Goal: Complete application form: Complete application form

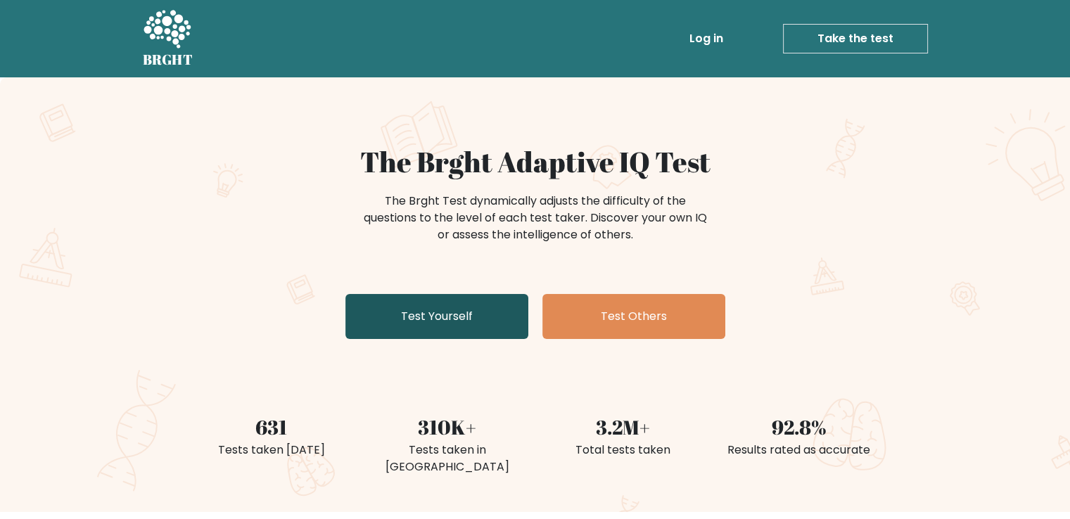
click at [438, 296] on link "Test Yourself" at bounding box center [437, 316] width 183 height 45
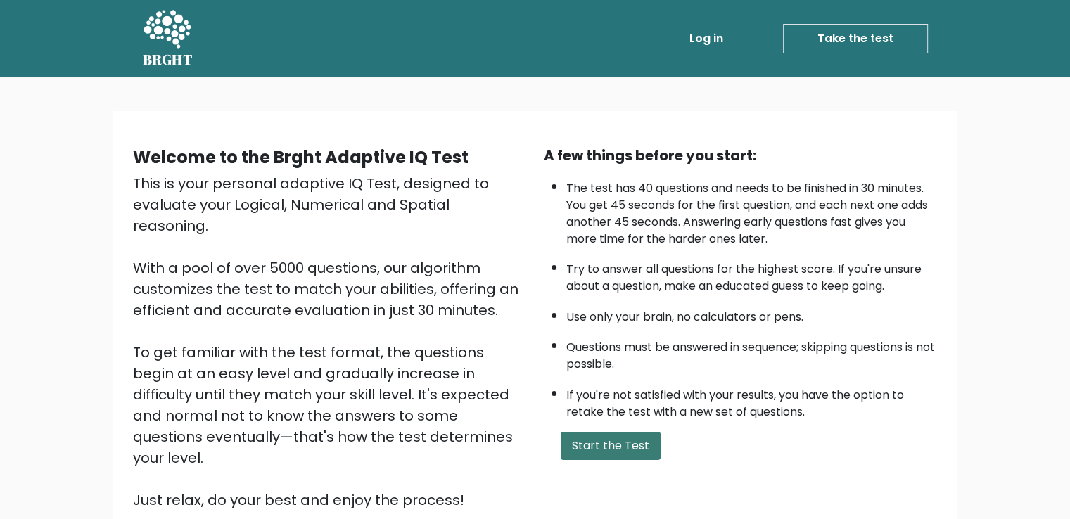
click at [635, 444] on button "Start the Test" at bounding box center [611, 446] width 100 height 28
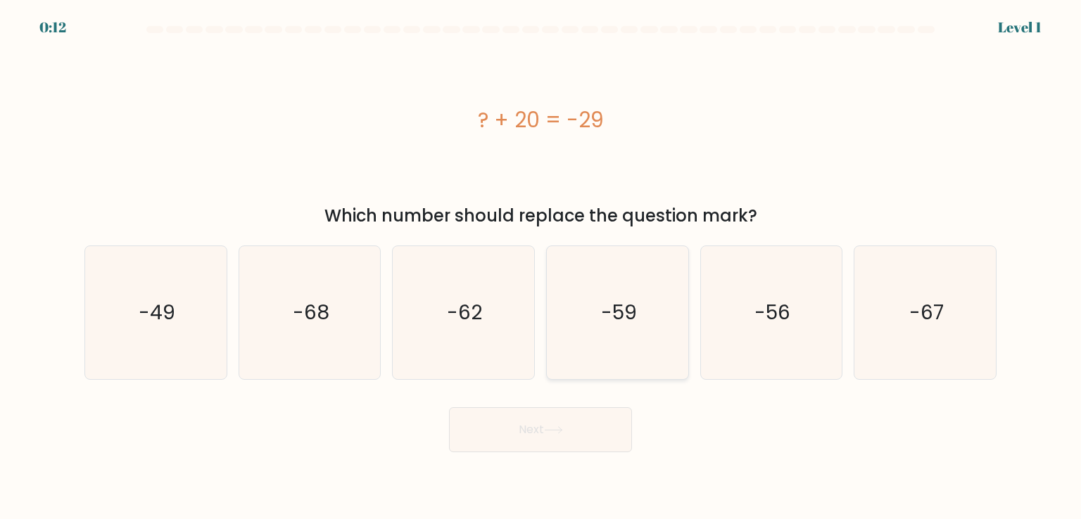
click at [614, 319] on text "-59" at bounding box center [619, 312] width 36 height 28
click at [541, 267] on input "d. -59" at bounding box center [540, 263] width 1 height 7
radio input "true"
click at [198, 305] on icon "-49" at bounding box center [155, 312] width 132 height 132
click at [540, 267] on input "a. -49" at bounding box center [540, 263] width 1 height 7
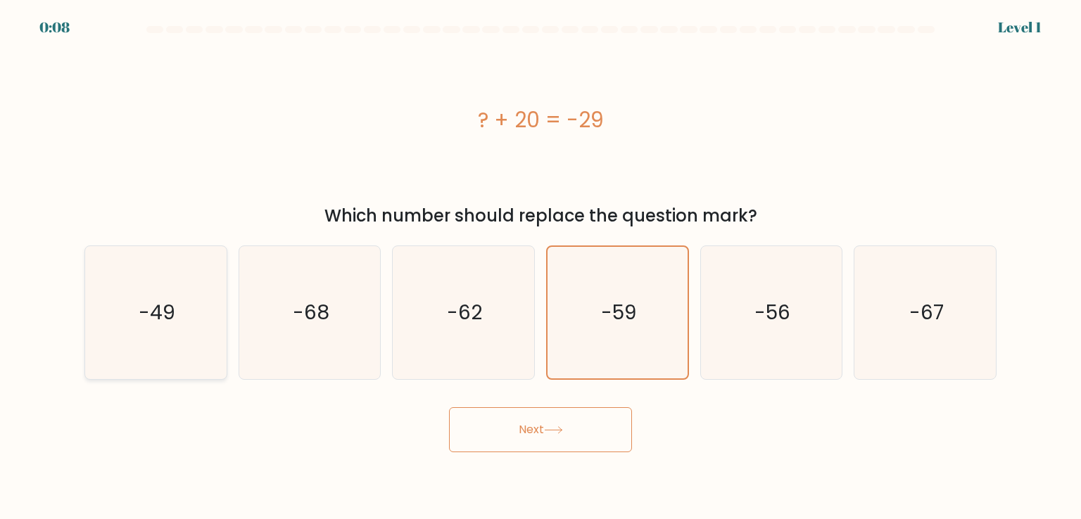
radio input "true"
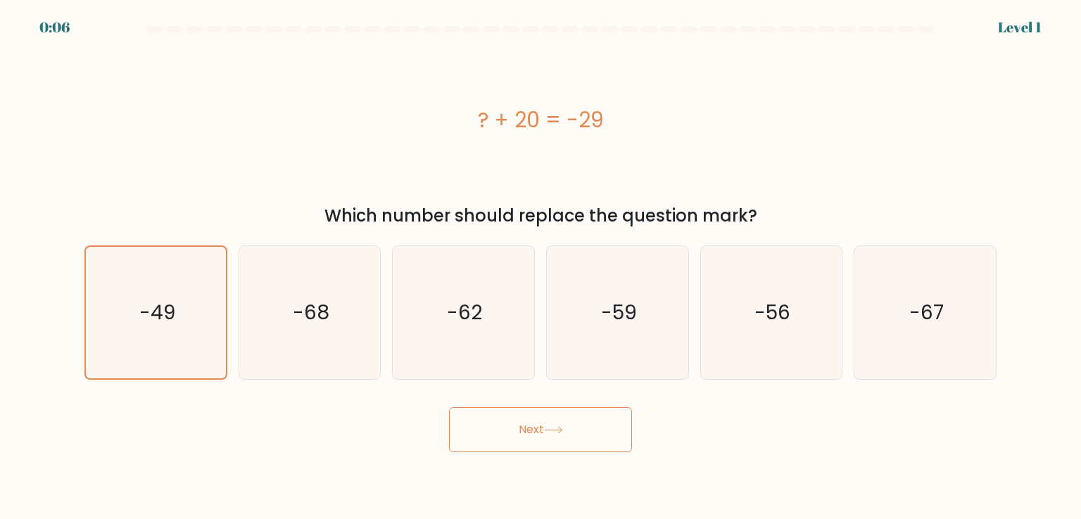
click at [587, 417] on button "Next" at bounding box center [540, 429] width 183 height 45
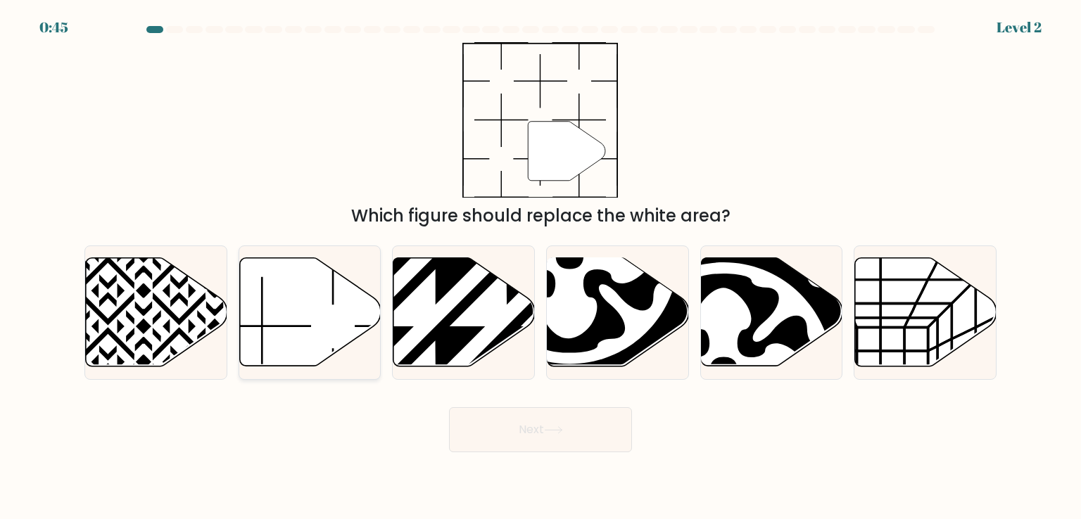
click at [369, 313] on icon at bounding box center [309, 312] width 141 height 108
click at [540, 267] on input "b." at bounding box center [540, 263] width 1 height 7
radio input "true"
drag, startPoint x: 505, startPoint y: 399, endPoint x: 512, endPoint y: 414, distance: 17.3
click at [512, 414] on div "Next" at bounding box center [540, 425] width 929 height 56
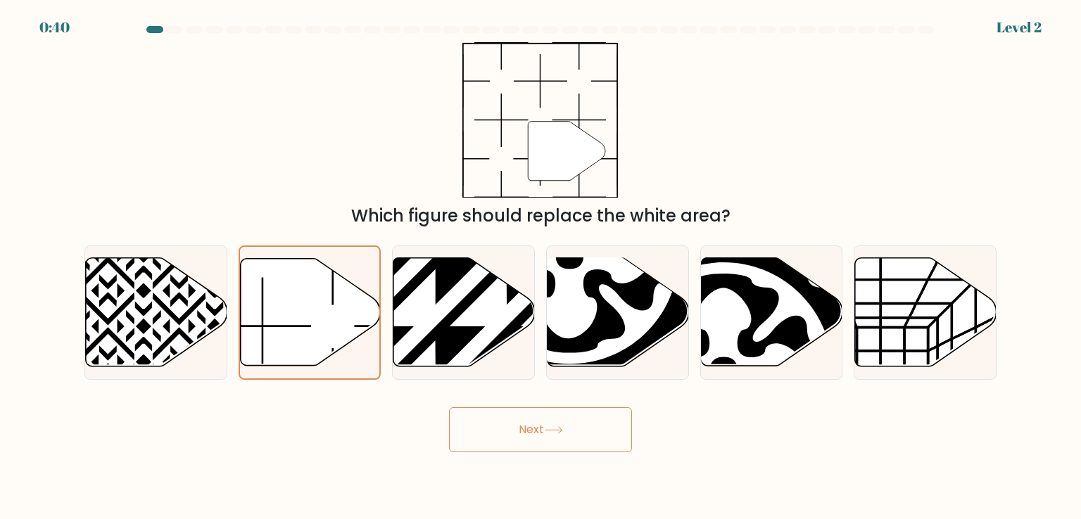
click at [512, 414] on button "Next" at bounding box center [540, 429] width 183 height 45
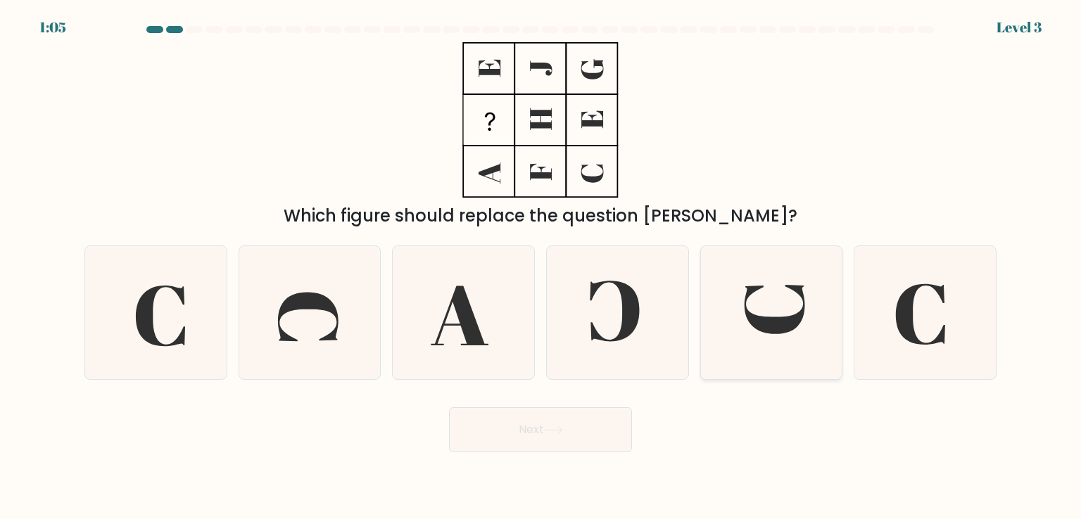
click at [798, 296] on icon at bounding box center [771, 312] width 132 height 132
click at [541, 267] on input "e." at bounding box center [540, 263] width 1 height 7
radio input "true"
click at [609, 420] on button "Next" at bounding box center [540, 429] width 183 height 45
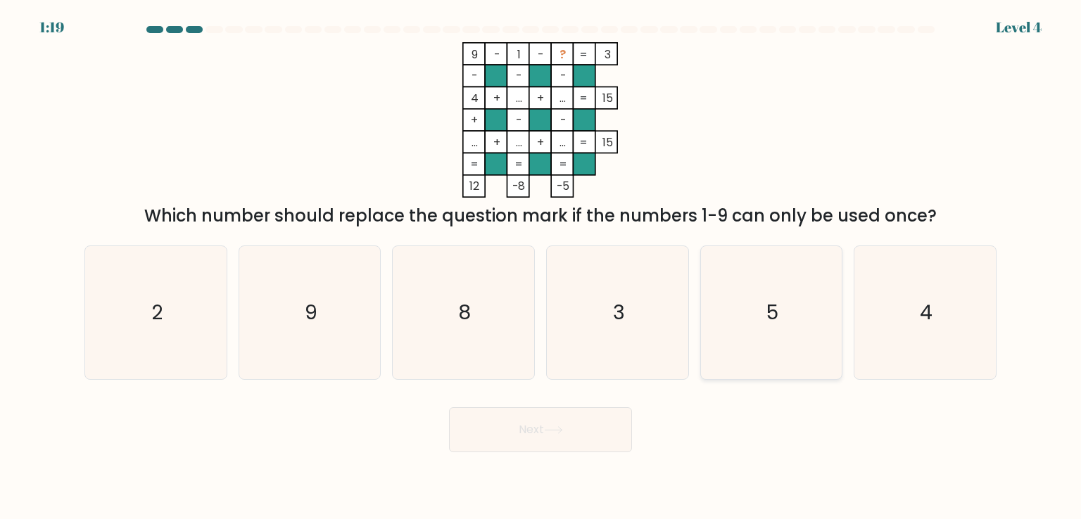
click at [783, 291] on icon "5" at bounding box center [771, 312] width 132 height 132
click at [541, 267] on input "e. 5" at bounding box center [540, 263] width 1 height 7
radio input "true"
click at [585, 434] on button "Next" at bounding box center [540, 429] width 183 height 45
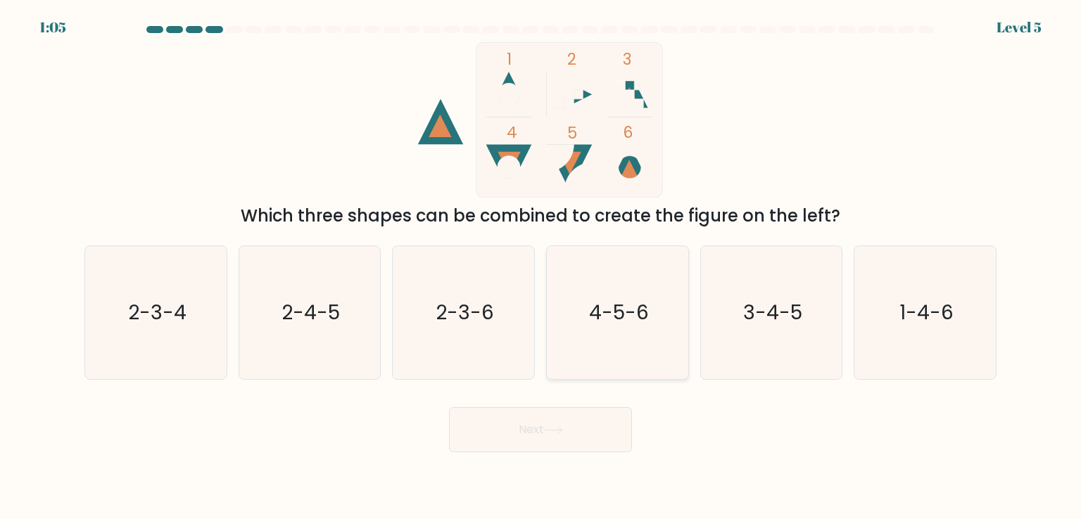
click at [645, 273] on icon "4-5-6" at bounding box center [617, 312] width 132 height 132
click at [541, 267] on input "d. 4-5-6" at bounding box center [540, 263] width 1 height 7
radio input "true"
click at [937, 299] on text "1-4-6" at bounding box center [926, 312] width 54 height 28
click at [541, 267] on input "f. 1-4-6" at bounding box center [540, 263] width 1 height 7
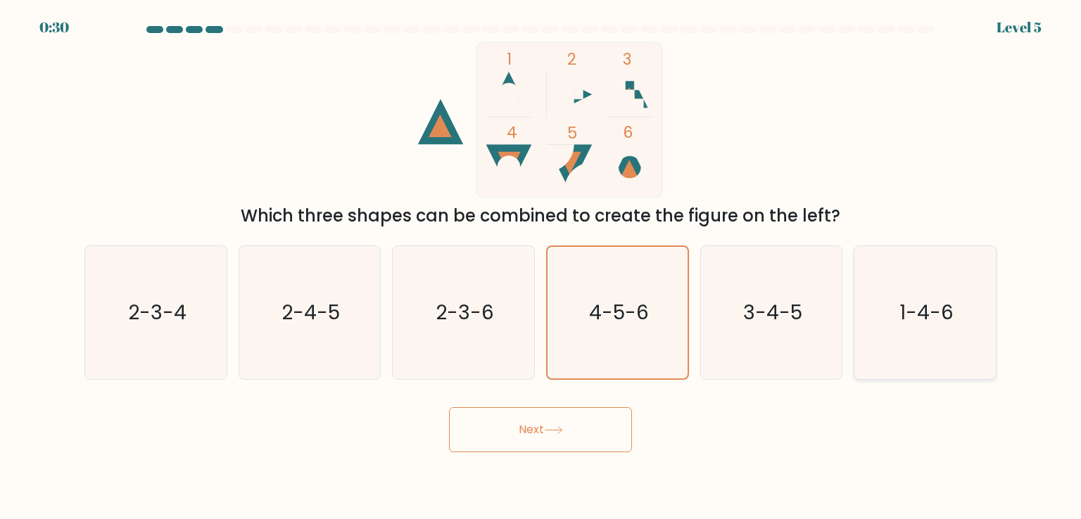
radio input "true"
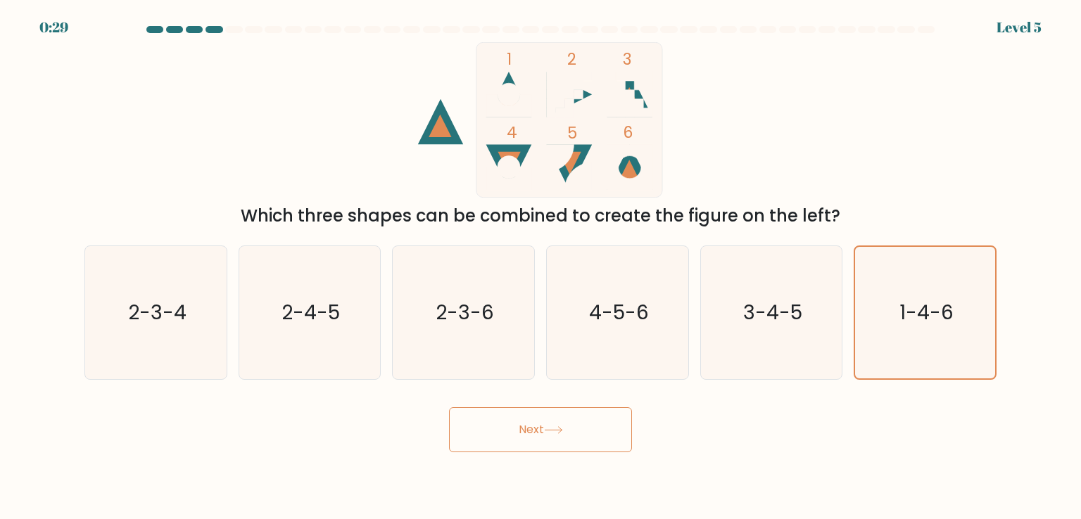
click at [591, 429] on button "Next" at bounding box center [540, 429] width 183 height 45
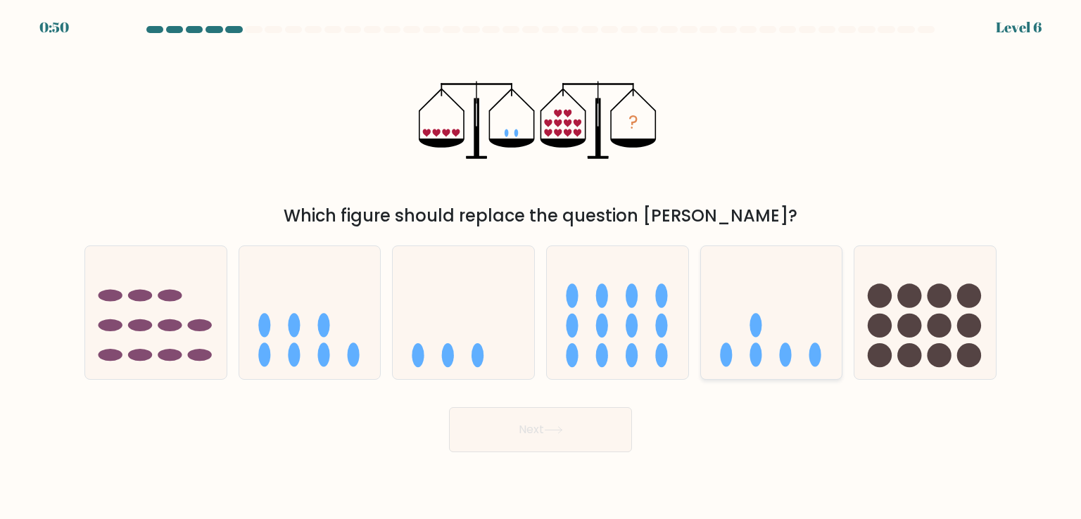
click at [752, 305] on icon at bounding box center [771, 312] width 141 height 117
click at [541, 267] on input "e." at bounding box center [540, 263] width 1 height 7
radio input "true"
click at [621, 441] on button "Next" at bounding box center [540, 429] width 183 height 45
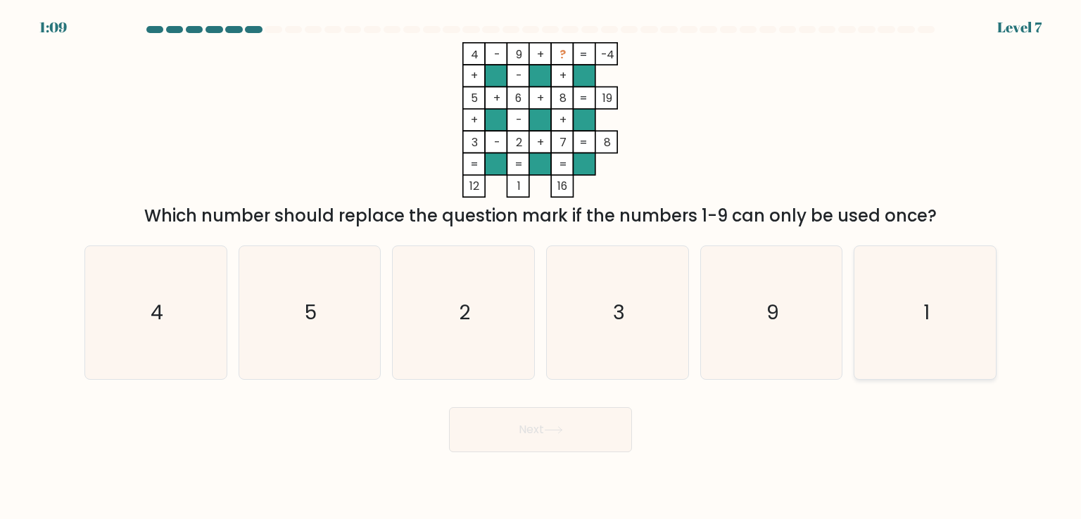
click at [939, 313] on icon "1" at bounding box center [925, 312] width 132 height 132
click at [541, 267] on input "f. 1" at bounding box center [540, 263] width 1 height 7
radio input "true"
click at [543, 427] on button "Next" at bounding box center [540, 429] width 183 height 45
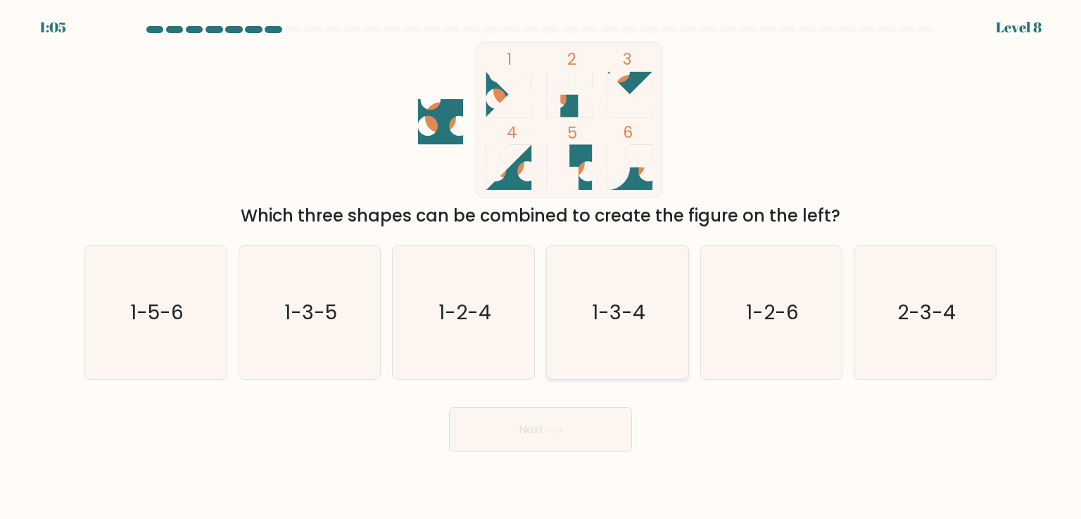
click at [581, 299] on icon "1-3-4" at bounding box center [617, 312] width 132 height 132
click at [541, 267] on input "d. 1-3-4" at bounding box center [540, 263] width 1 height 7
radio input "true"
click at [550, 422] on button "Next" at bounding box center [540, 429] width 183 height 45
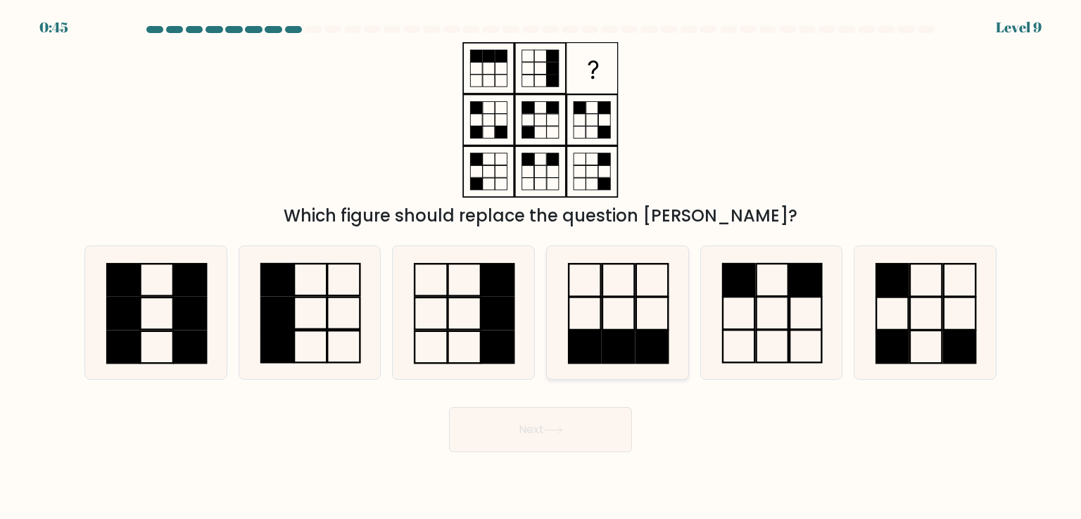
click at [588, 324] on icon at bounding box center [617, 312] width 132 height 132
click at [541, 267] on input "d." at bounding box center [540, 263] width 1 height 7
radio input "true"
click at [585, 439] on button "Next" at bounding box center [540, 429] width 183 height 45
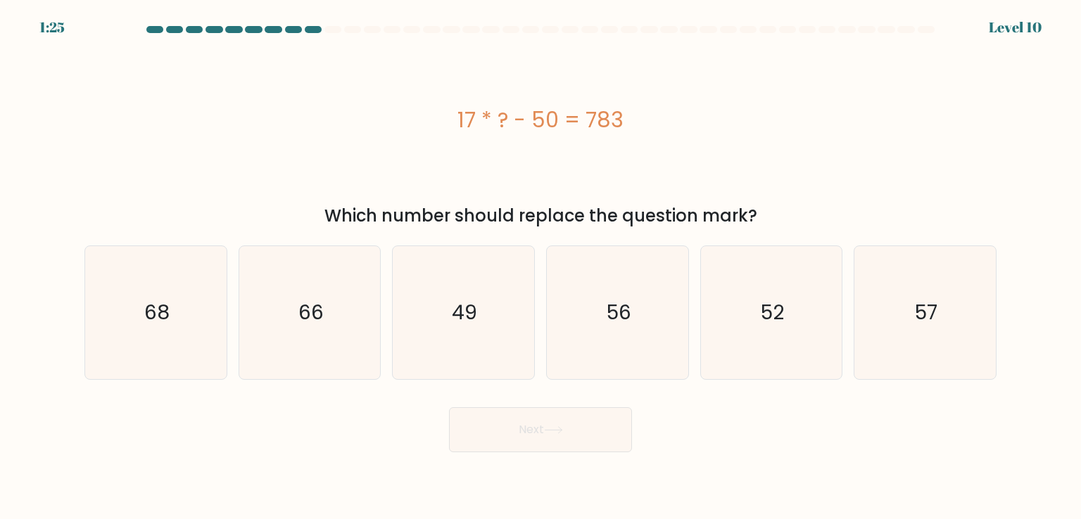
click at [603, 116] on div "17 * ? - 50 = 783" at bounding box center [540, 120] width 912 height 32
click at [580, 338] on icon "56" at bounding box center [617, 312] width 132 height 132
click at [541, 267] on input "d. 56" at bounding box center [540, 263] width 1 height 7
radio input "true"
click at [563, 422] on button "Next" at bounding box center [540, 429] width 183 height 45
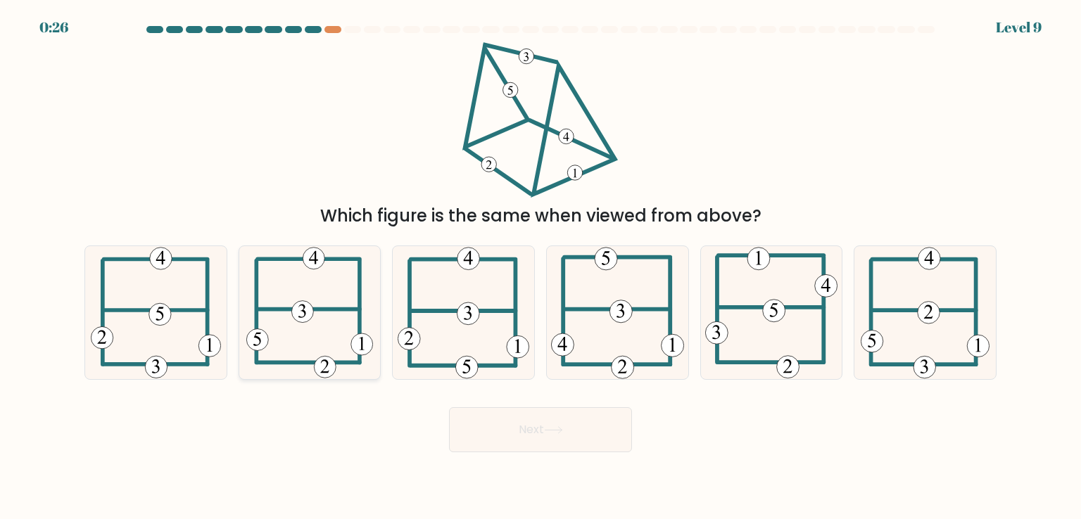
click at [355, 326] on icon at bounding box center [309, 312] width 127 height 132
click at [540, 267] on input "b." at bounding box center [540, 263] width 1 height 7
radio input "true"
click at [600, 406] on div "Next" at bounding box center [540, 425] width 929 height 56
click at [602, 423] on button "Next" at bounding box center [540, 429] width 183 height 45
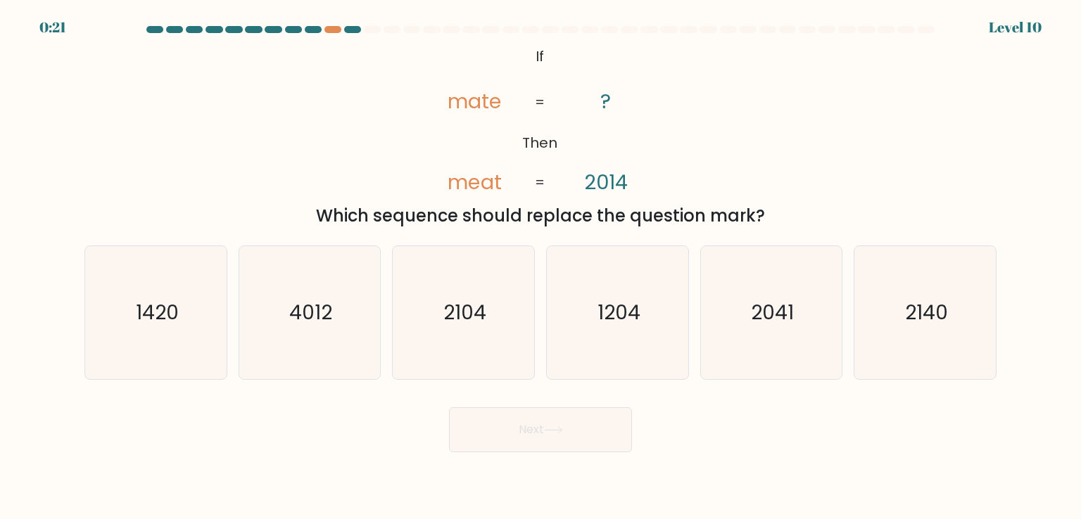
click at [568, 431] on button "Next" at bounding box center [540, 429] width 183 height 45
click at [533, 131] on icon "@import url('https://fonts.googleapis.com/css?family=Abril+Fatface:400,100,100i…" at bounding box center [540, 120] width 253 height 156
drag, startPoint x: 501, startPoint y: 105, endPoint x: 489, endPoint y: 104, distance: 12.0
click at [489, 104] on tspan "mate" at bounding box center [475, 101] width 54 height 28
click at [177, 313] on text "1420" at bounding box center [157, 312] width 43 height 28
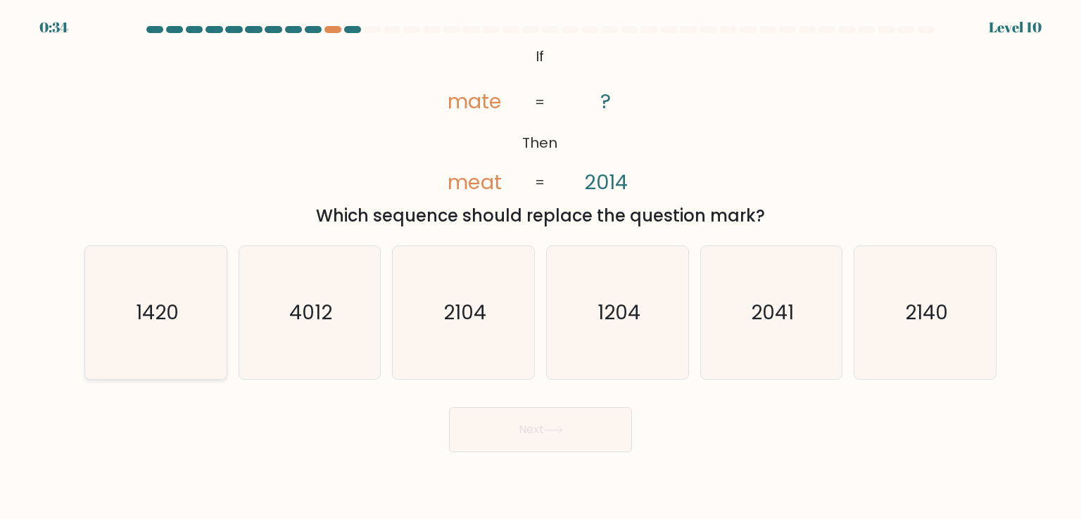
click at [540, 267] on input "a. 1420" at bounding box center [540, 263] width 1 height 7
radio input "true"
click at [960, 342] on icon "2140" at bounding box center [925, 312] width 132 height 132
click at [541, 267] on input "f. 2140" at bounding box center [540, 263] width 1 height 7
radio input "true"
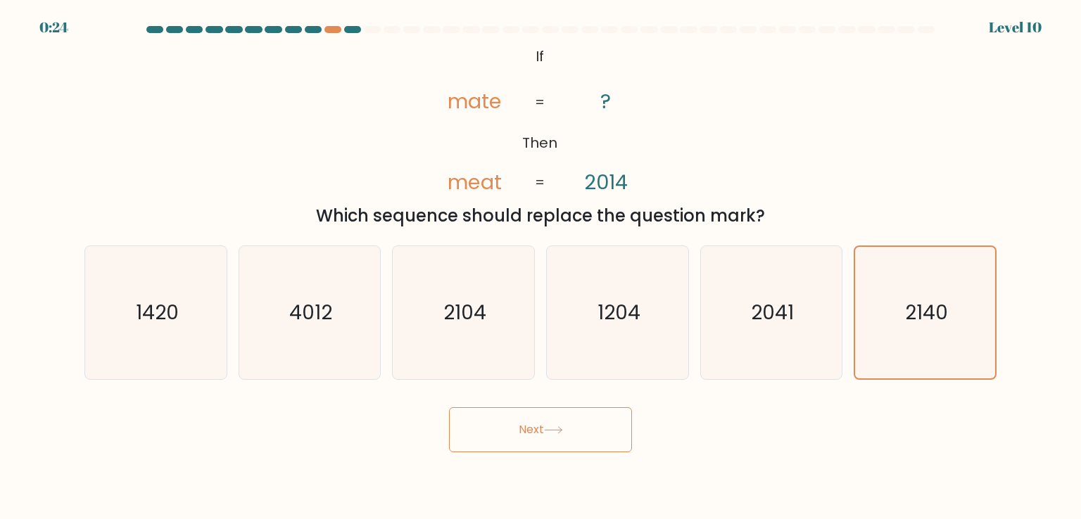
click at [590, 429] on button "Next" at bounding box center [540, 429] width 183 height 45
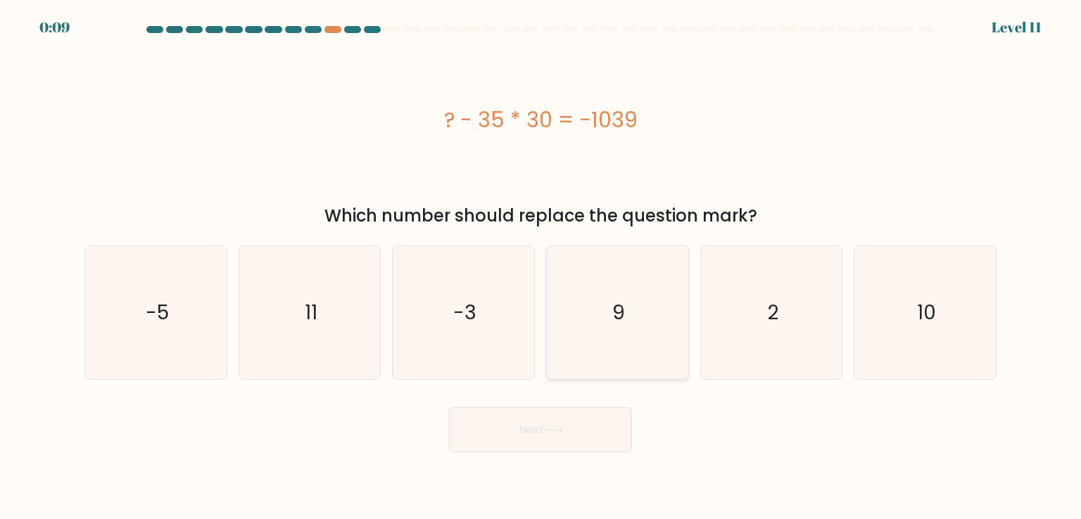
click at [585, 299] on icon "9" at bounding box center [617, 312] width 132 height 132
click at [541, 267] on input "d. 9" at bounding box center [540, 263] width 1 height 7
radio input "true"
click at [534, 439] on button "Next" at bounding box center [540, 429] width 183 height 45
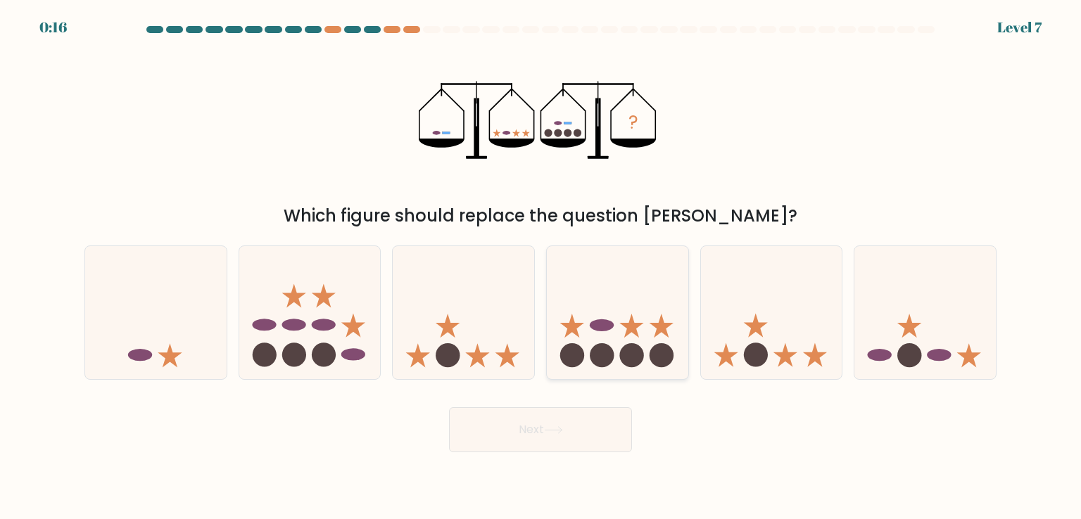
click at [616, 311] on icon at bounding box center [617, 312] width 141 height 117
click at [541, 267] on input "d." at bounding box center [540, 263] width 1 height 7
radio input "true"
click at [507, 445] on button "Next" at bounding box center [540, 429] width 183 height 45
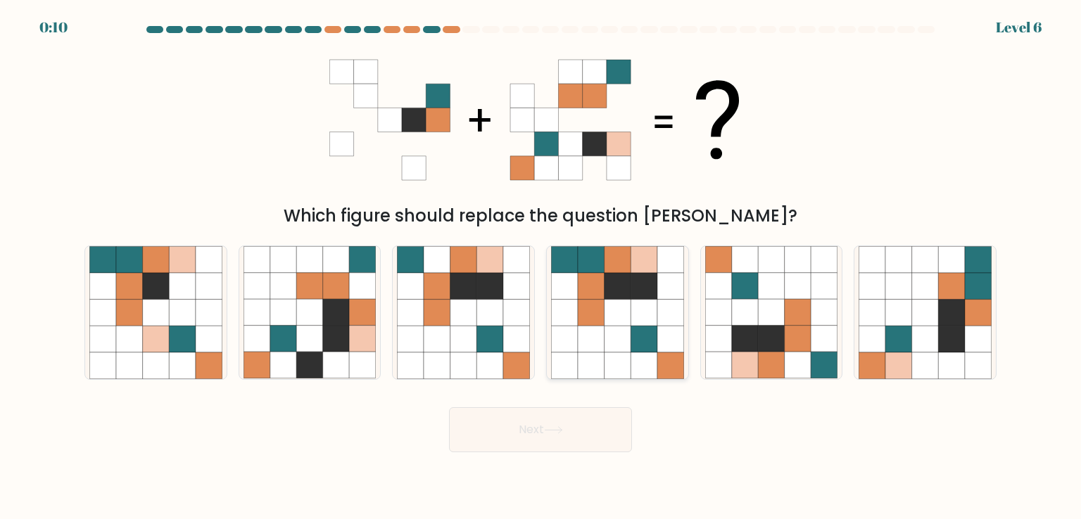
click at [622, 281] on icon at bounding box center [617, 286] width 27 height 27
click at [541, 267] on input "d." at bounding box center [540, 263] width 1 height 7
radio input "true"
click at [535, 414] on button "Next" at bounding box center [540, 429] width 183 height 45
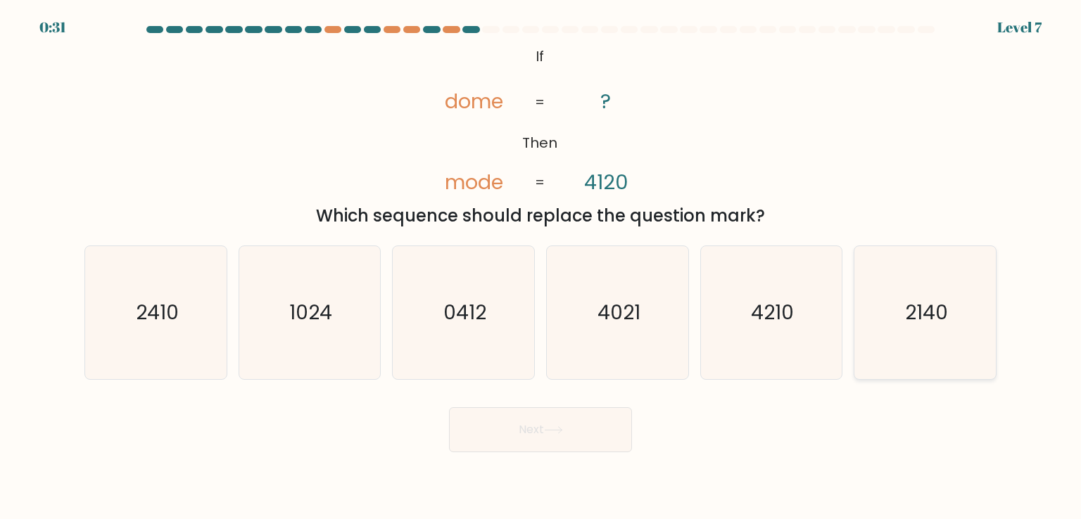
click at [965, 308] on icon "2140" at bounding box center [925, 312] width 132 height 132
click at [541, 267] on input "f. 2140" at bounding box center [540, 263] width 1 height 7
radio input "true"
click at [540, 424] on button "Next" at bounding box center [540, 429] width 183 height 45
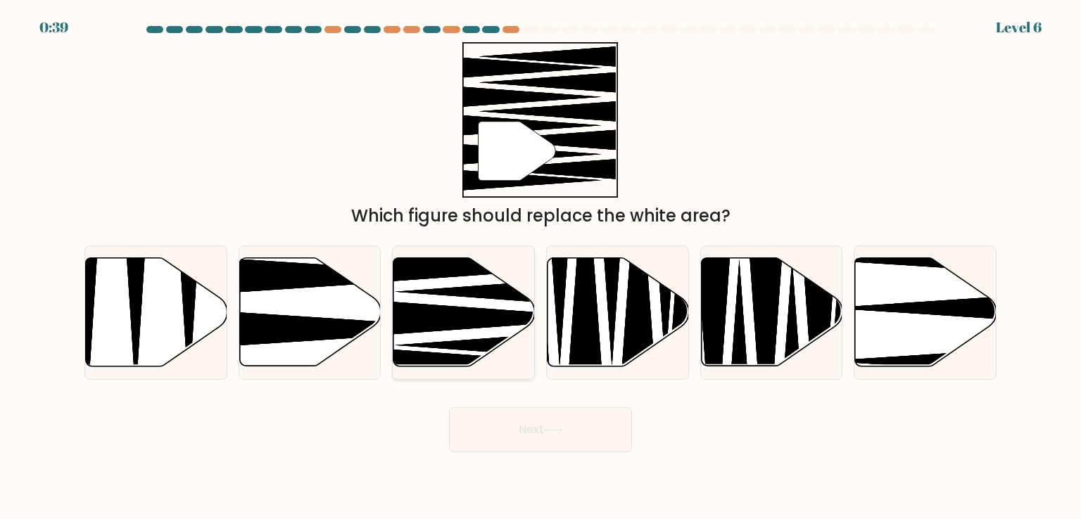
click at [484, 260] on icon at bounding box center [492, 265] width 254 height 37
click at [540, 260] on input "c." at bounding box center [540, 263] width 1 height 7
radio input "true"
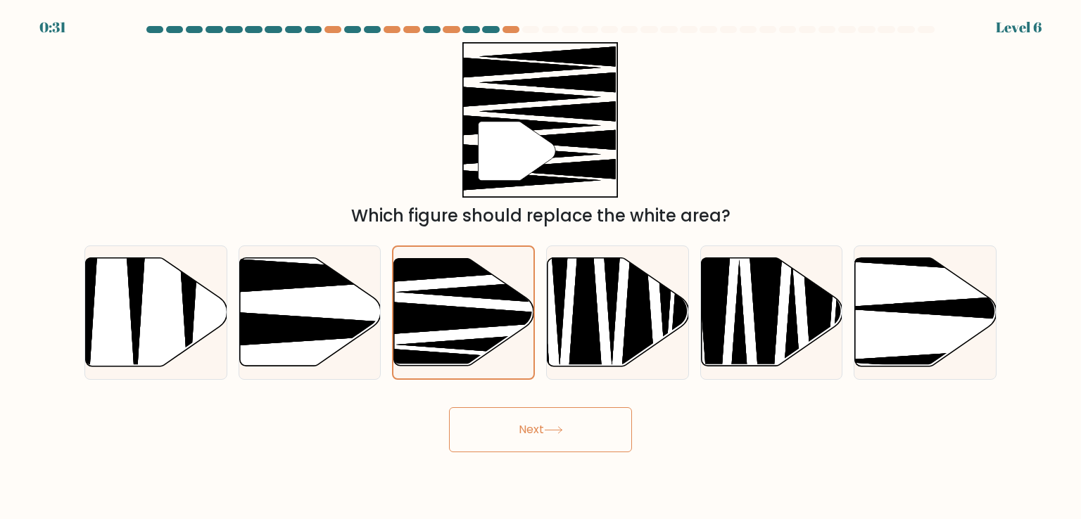
click at [547, 426] on icon at bounding box center [553, 430] width 19 height 8
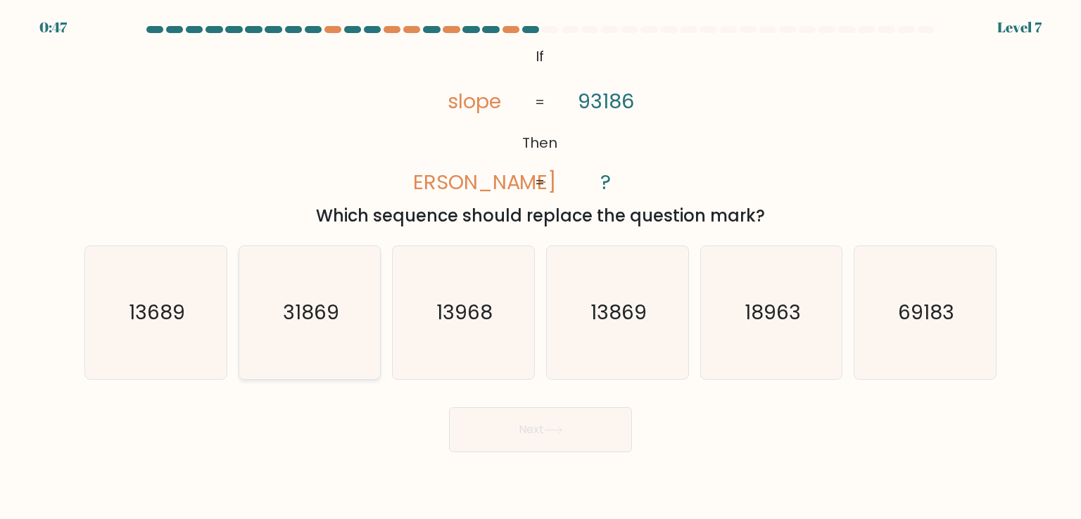
click at [258, 337] on icon "31869" at bounding box center [309, 312] width 132 height 132
click at [540, 267] on input "b. 31869" at bounding box center [540, 263] width 1 height 7
radio input "true"
click at [547, 467] on body "0:46 Level 7 If" at bounding box center [540, 259] width 1081 height 519
click at [546, 443] on button "Next" at bounding box center [540, 429] width 183 height 45
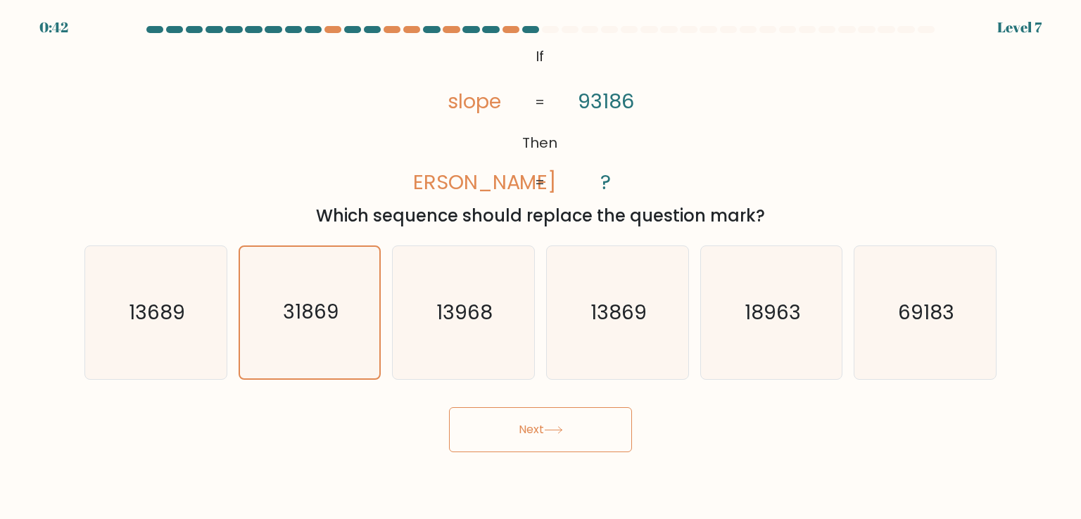
click at [540, 414] on button "Next" at bounding box center [540, 429] width 183 height 45
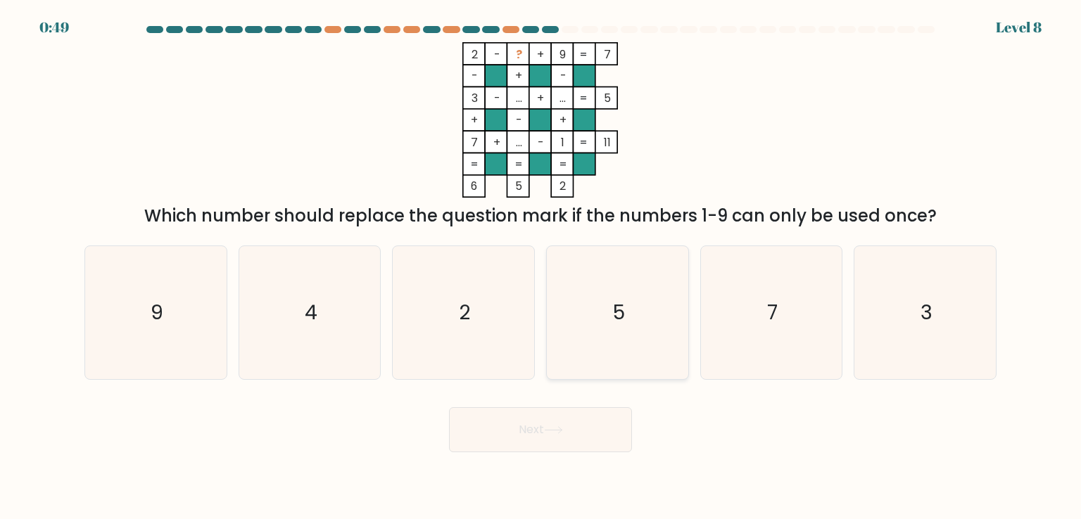
click at [608, 355] on icon "5" at bounding box center [617, 312] width 132 height 132
click at [541, 267] on input "d. 5" at bounding box center [540, 263] width 1 height 7
radio input "true"
click at [564, 426] on button "Next" at bounding box center [540, 429] width 183 height 45
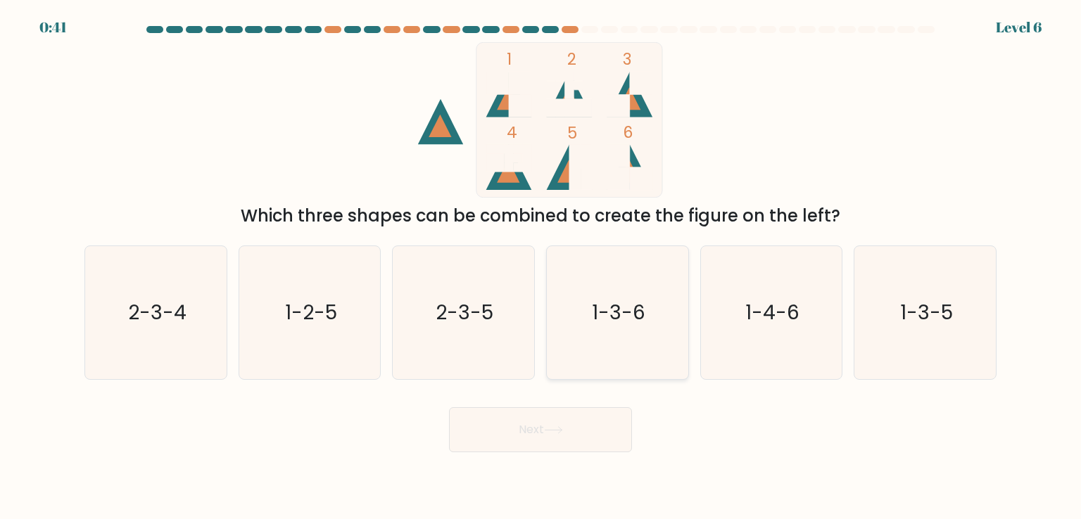
click at [562, 328] on icon "1-3-6" at bounding box center [617, 312] width 132 height 132
click at [541, 267] on input "d. 1-3-6" at bounding box center [540, 263] width 1 height 7
radio input "true"
click at [573, 425] on button "Next" at bounding box center [540, 429] width 183 height 45
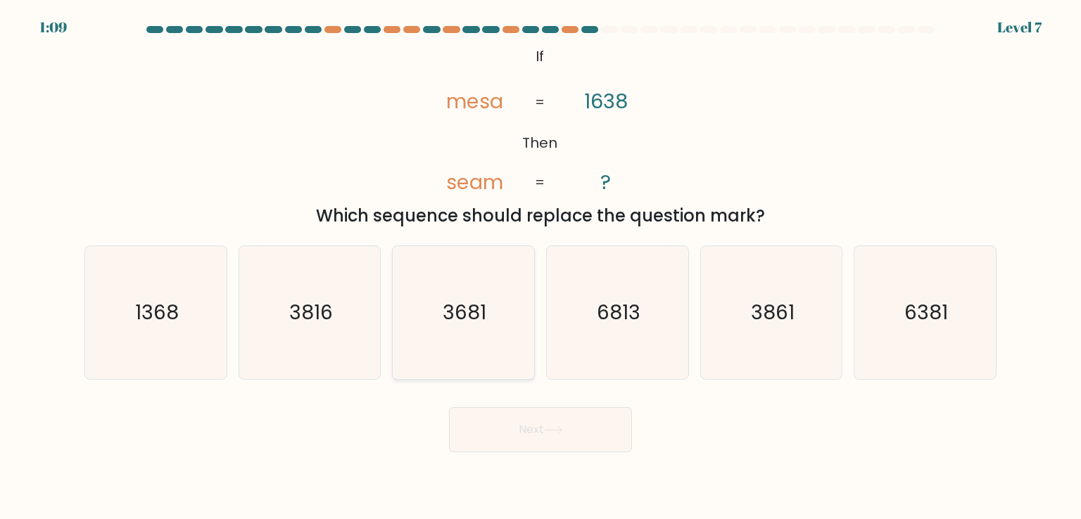
click at [489, 282] on icon "3681" at bounding box center [463, 312] width 132 height 132
click at [540, 267] on input "c. 3681" at bounding box center [540, 263] width 1 height 7
radio input "true"
click at [521, 422] on button "Next" at bounding box center [540, 429] width 183 height 45
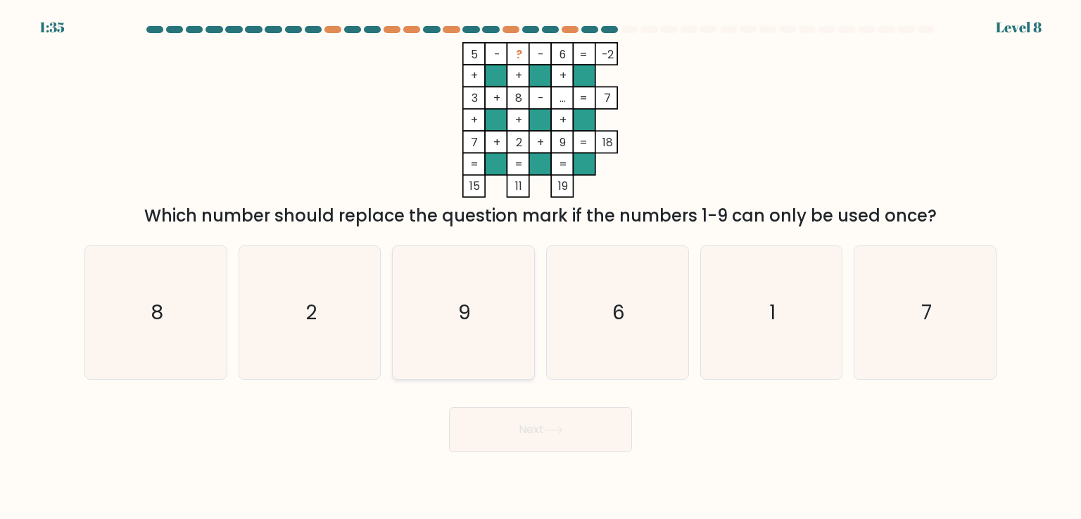
click at [462, 253] on icon "9" at bounding box center [463, 312] width 132 height 132
click at [540, 260] on input "c. 9" at bounding box center [540, 263] width 1 height 7
radio input "true"
click at [518, 429] on button "Next" at bounding box center [540, 429] width 183 height 45
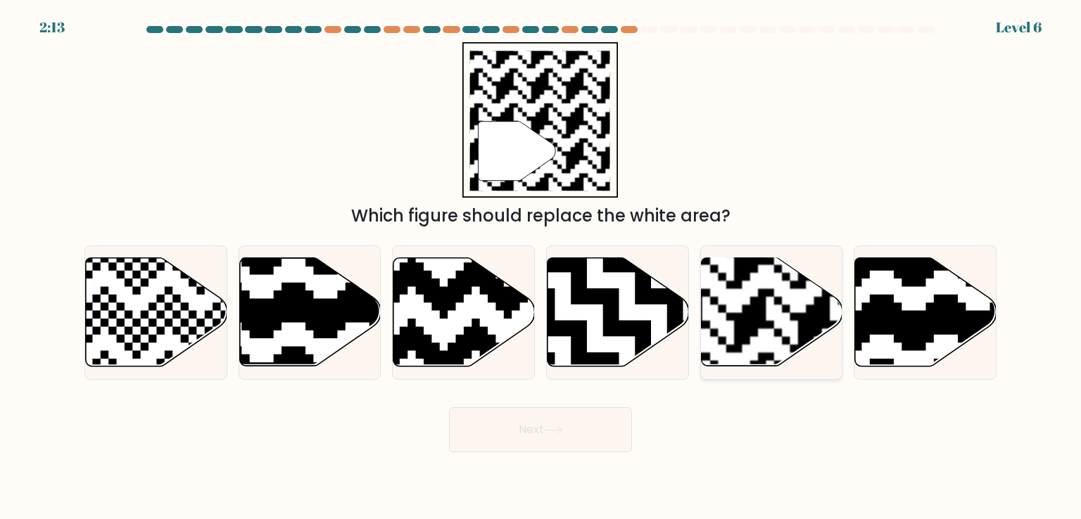
click at [723, 282] on rect at bounding box center [814, 257] width 256 height 256
click at [541, 267] on input "e." at bounding box center [540, 263] width 1 height 7
radio input "true"
click at [547, 439] on button "Next" at bounding box center [540, 429] width 183 height 45
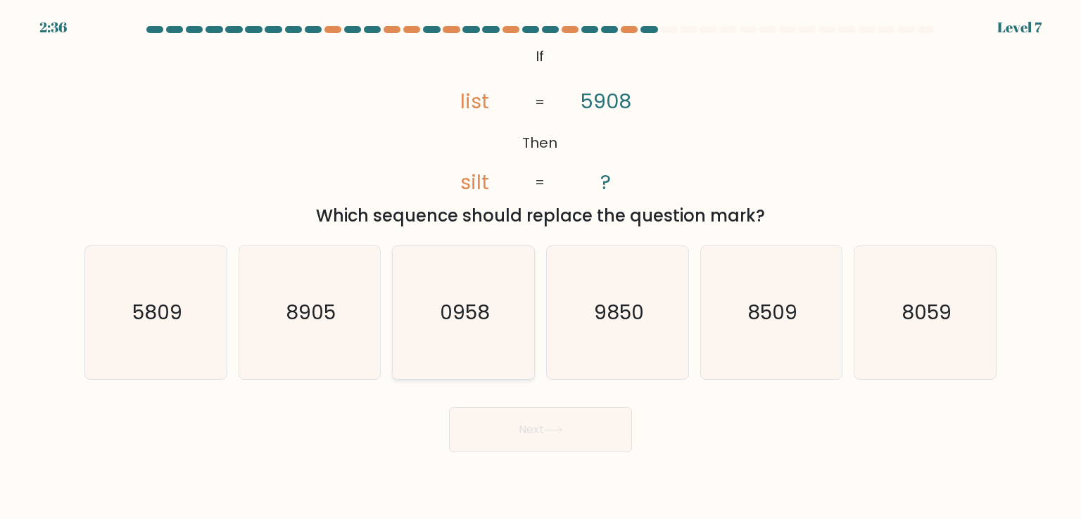
click at [417, 342] on icon "0958" at bounding box center [463, 312] width 132 height 132
click at [540, 267] on input "c. 0958" at bounding box center [540, 263] width 1 height 7
radio input "true"
click at [521, 431] on button "Next" at bounding box center [540, 429] width 183 height 45
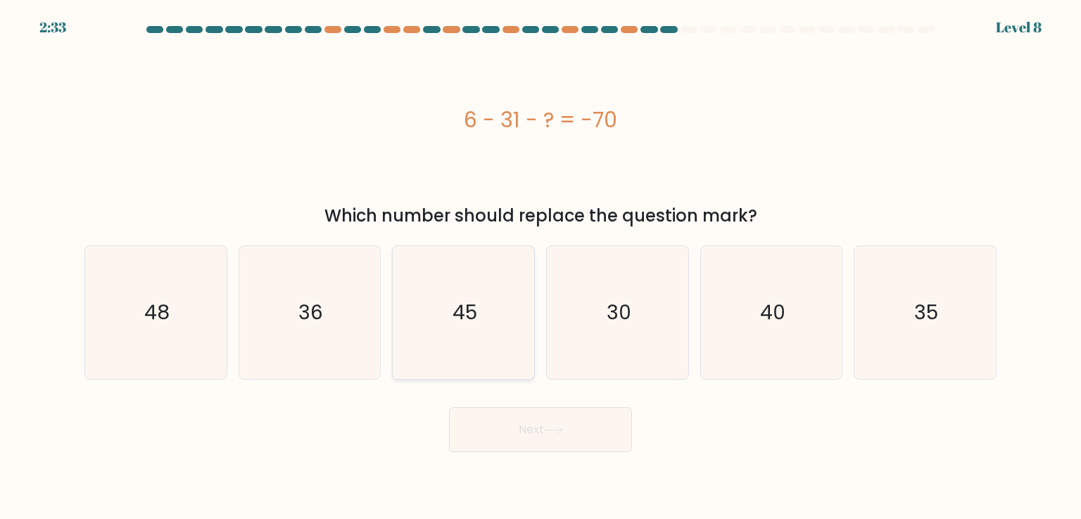
click at [489, 330] on icon "45" at bounding box center [463, 312] width 132 height 132
click at [540, 267] on input "c. 45" at bounding box center [540, 263] width 1 height 7
radio input "true"
click at [526, 440] on button "Next" at bounding box center [540, 429] width 183 height 45
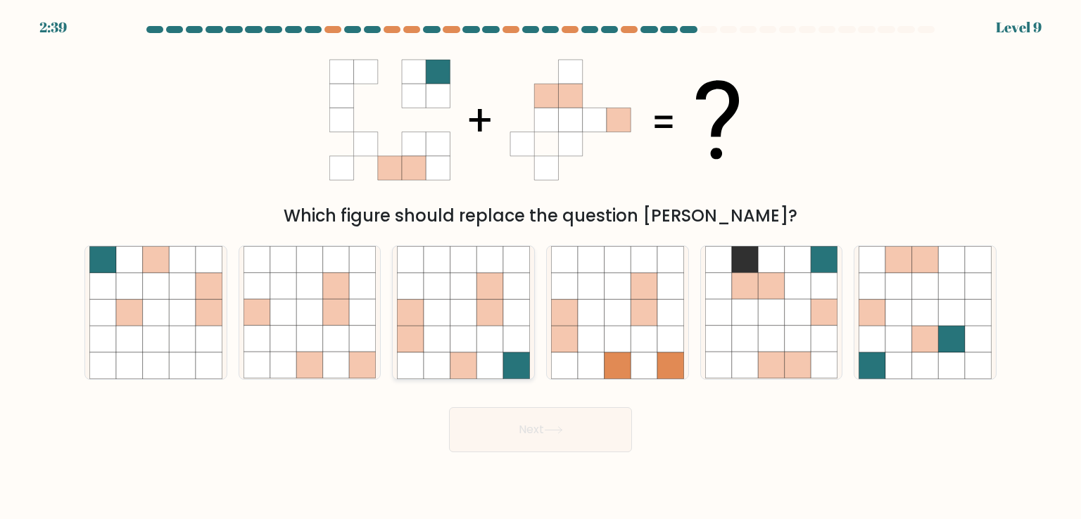
click at [518, 279] on icon at bounding box center [516, 286] width 27 height 27
click at [540, 267] on input "c." at bounding box center [540, 263] width 1 height 7
radio input "true"
click at [598, 433] on button "Next" at bounding box center [540, 429] width 183 height 45
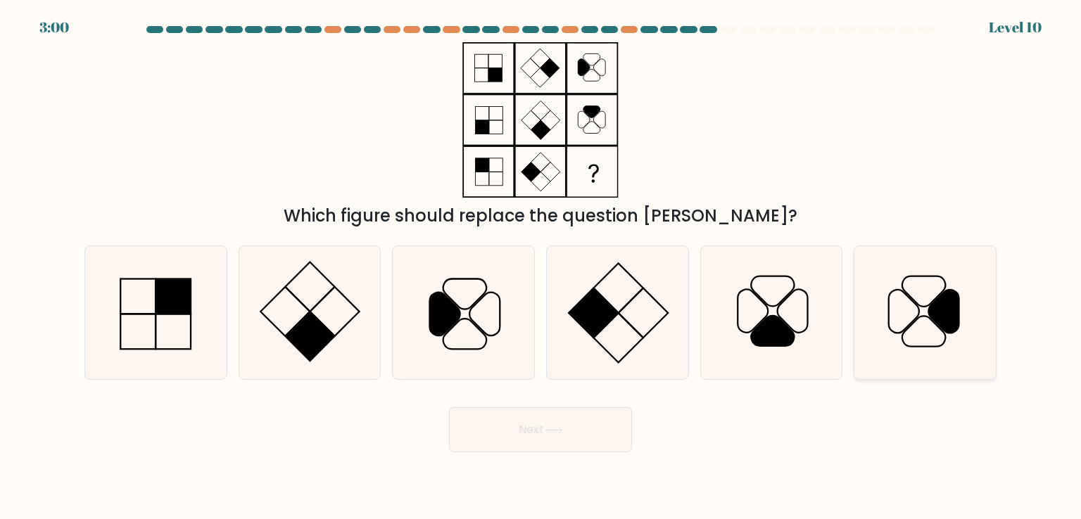
click at [946, 290] on icon at bounding box center [943, 311] width 30 height 43
click at [541, 267] on input "f." at bounding box center [540, 263] width 1 height 7
radio input "true"
click at [525, 433] on button "Next" at bounding box center [540, 429] width 183 height 45
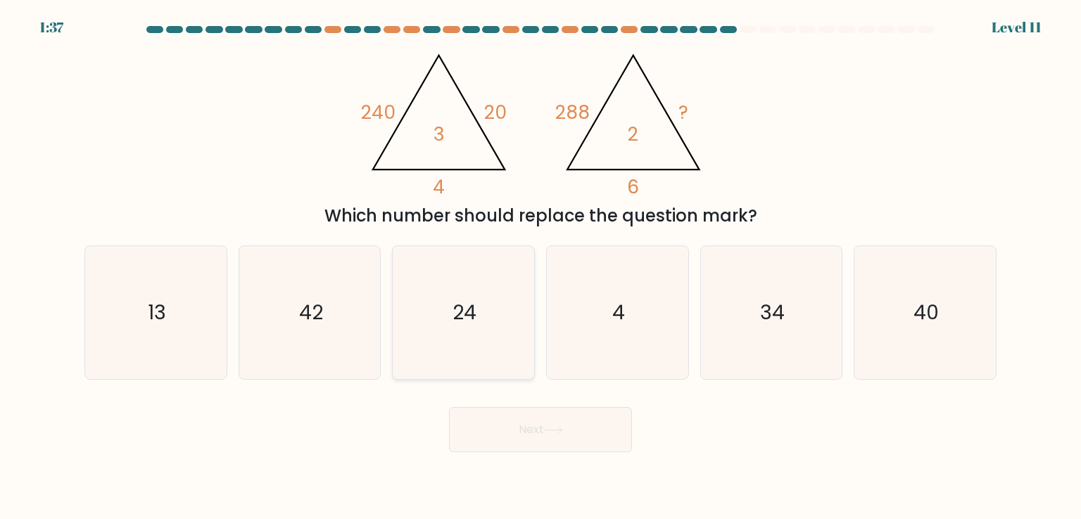
drag, startPoint x: 537, startPoint y: 312, endPoint x: 488, endPoint y: 308, distance: 48.8
click at [488, 308] on div "c. 24" at bounding box center [463, 313] width 154 height 134
click at [488, 308] on icon "24" at bounding box center [463, 312] width 132 height 132
click at [540, 267] on input "c. 24" at bounding box center [540, 263] width 1 height 7
radio input "true"
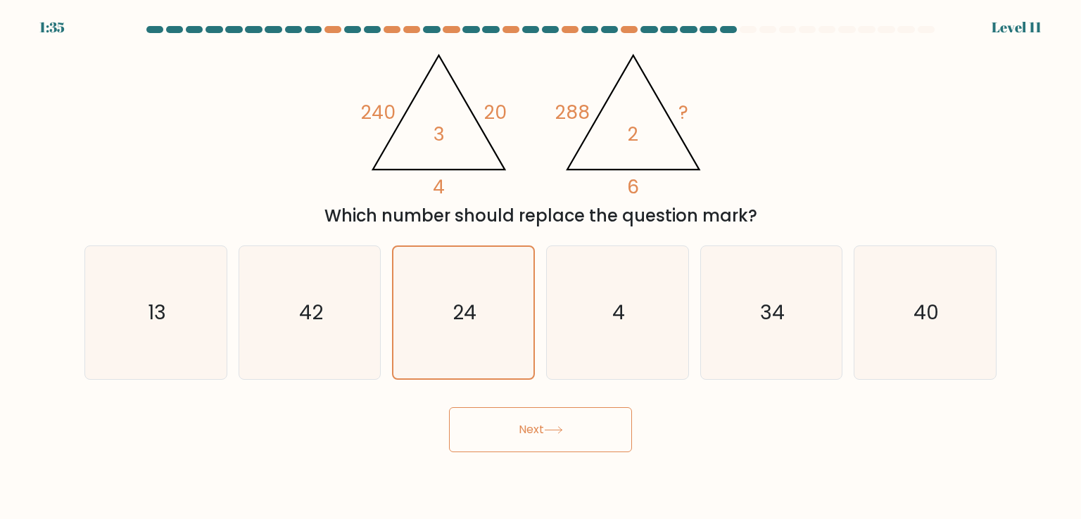
click at [525, 439] on button "Next" at bounding box center [540, 429] width 183 height 45
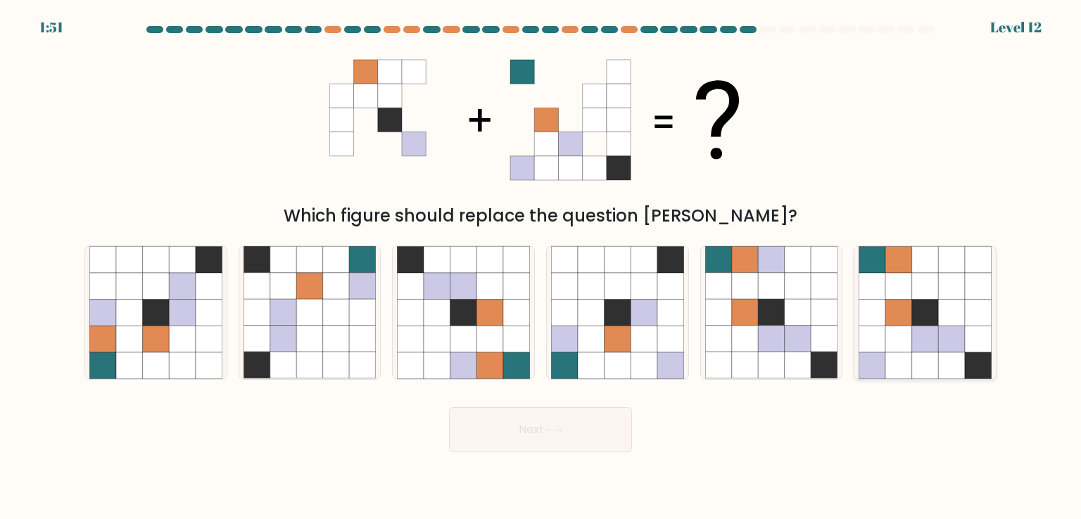
click at [878, 258] on icon at bounding box center [872, 260] width 27 height 27
click at [541, 260] on input "f." at bounding box center [540, 263] width 1 height 7
radio input "true"
click at [582, 436] on button "Next" at bounding box center [540, 429] width 183 height 45
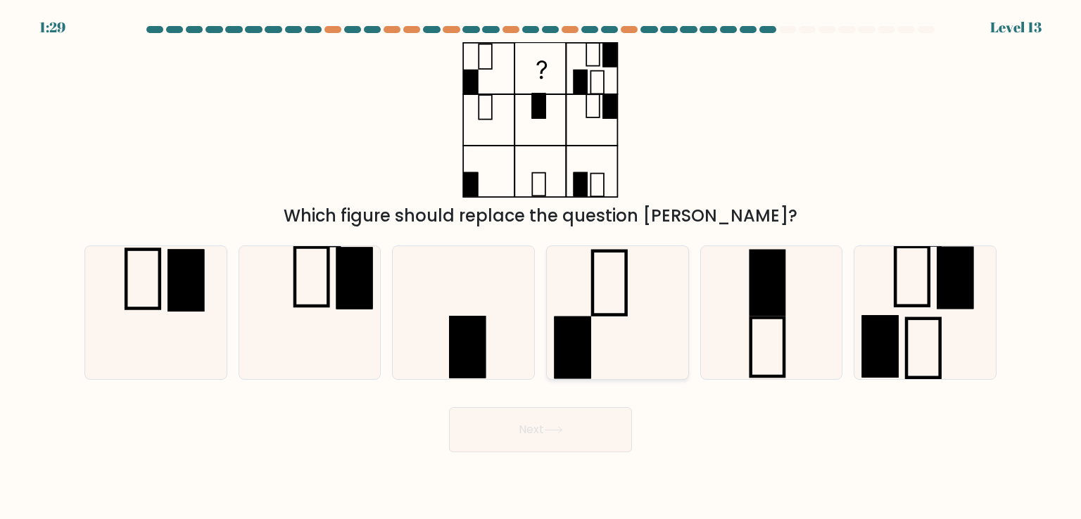
click at [583, 298] on icon at bounding box center [617, 312] width 132 height 132
click at [541, 267] on input "d." at bounding box center [540, 263] width 1 height 7
radio input "true"
click at [434, 302] on icon at bounding box center [463, 312] width 132 height 132
click at [540, 267] on input "c." at bounding box center [540, 263] width 1 height 7
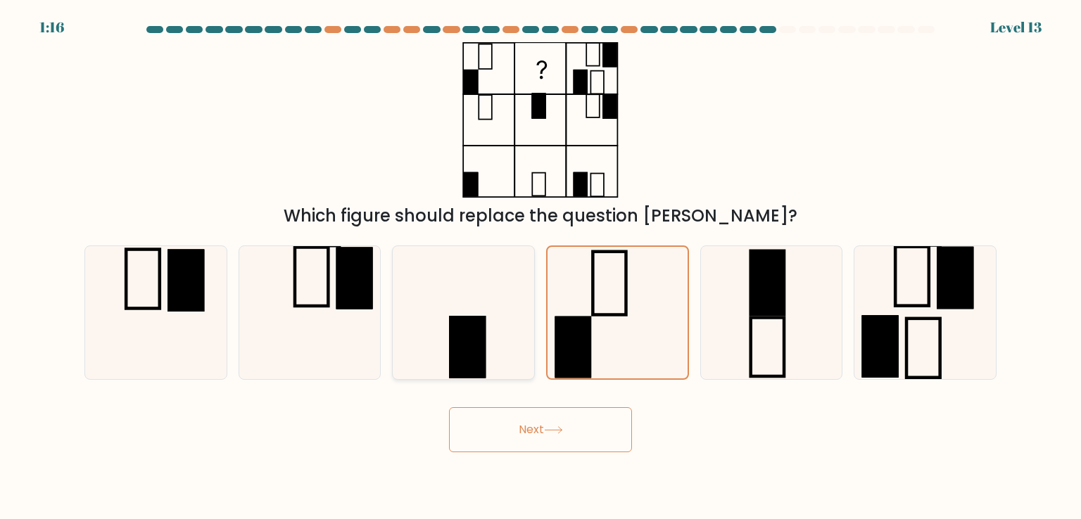
radio input "true"
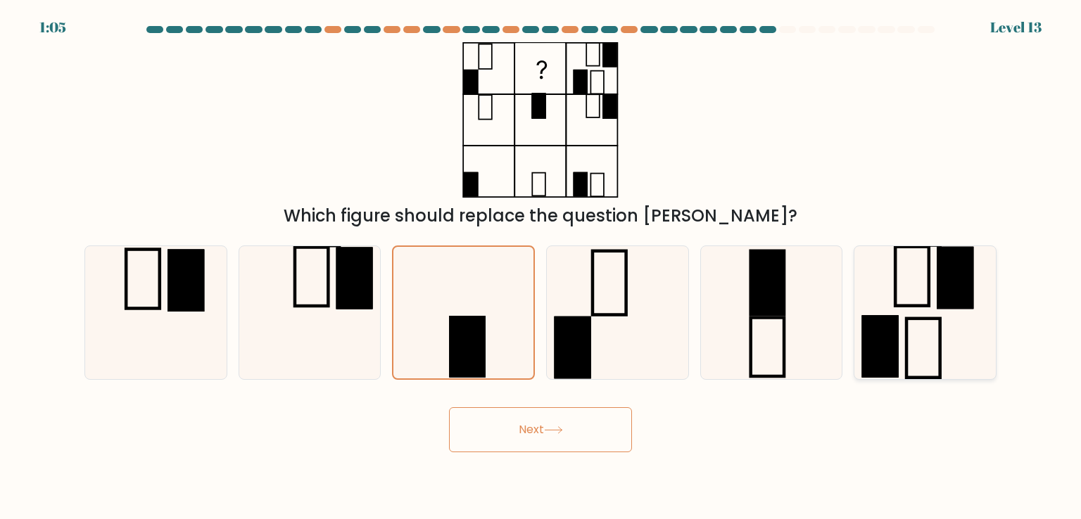
click at [927, 287] on rect at bounding box center [911, 276] width 33 height 59
click at [541, 267] on input "f." at bounding box center [540, 263] width 1 height 7
radio input "true"
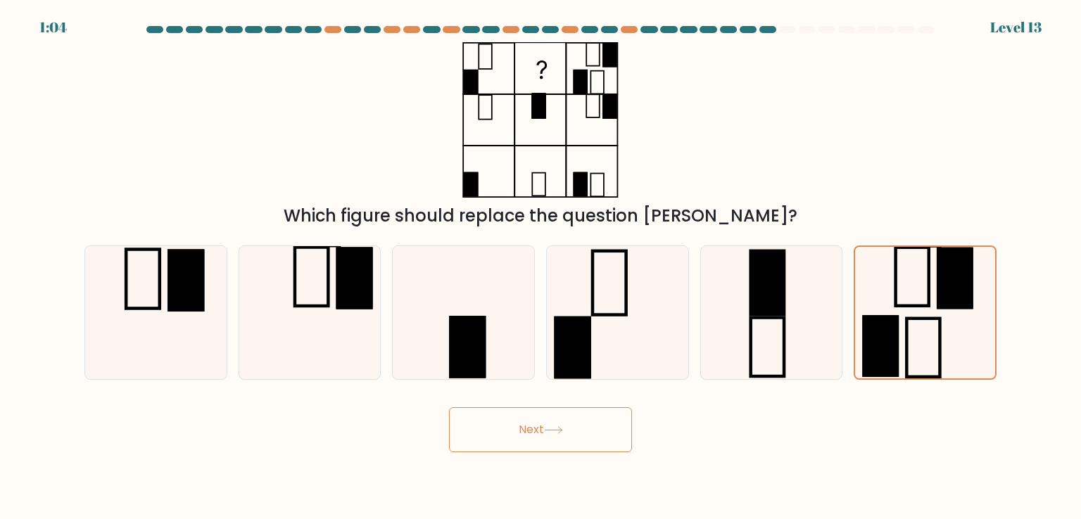
click at [616, 421] on button "Next" at bounding box center [540, 429] width 183 height 45
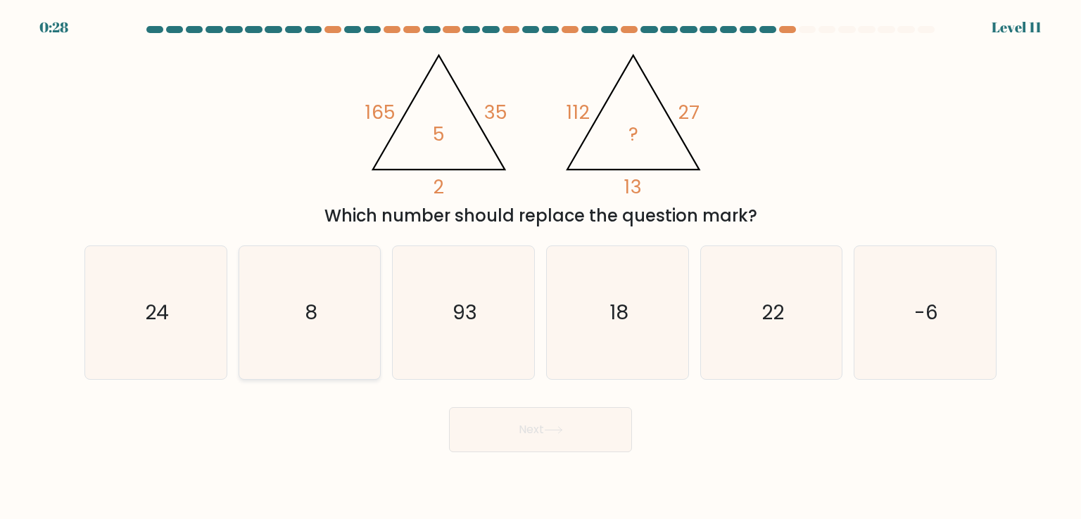
click at [369, 343] on icon "8" at bounding box center [309, 312] width 132 height 132
click at [540, 267] on input "b. 8" at bounding box center [540, 263] width 1 height 7
radio input "true"
click at [547, 420] on button "Next" at bounding box center [540, 429] width 183 height 45
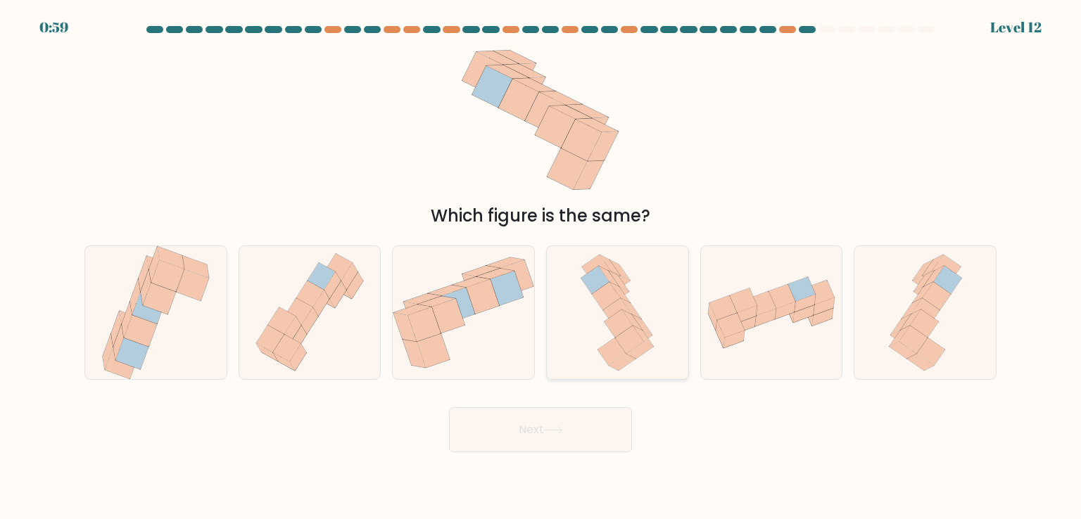
click at [641, 289] on icon at bounding box center [617, 312] width 84 height 132
click at [541, 267] on input "d." at bounding box center [540, 263] width 1 height 7
radio input "true"
click at [593, 417] on button "Next" at bounding box center [540, 429] width 183 height 45
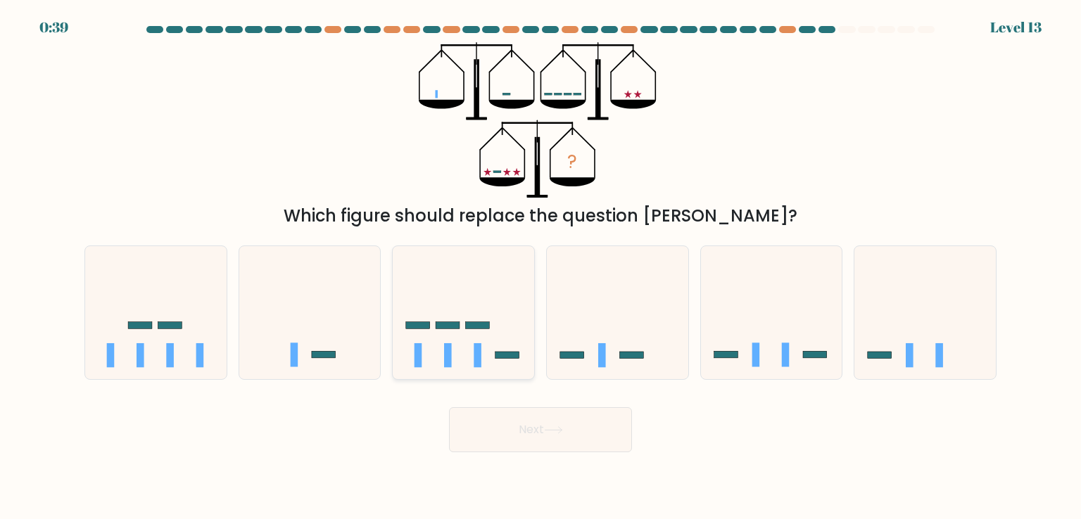
click at [514, 356] on rect at bounding box center [507, 355] width 24 height 7
click at [540, 267] on input "c." at bounding box center [540, 263] width 1 height 7
radio input "true"
click at [530, 419] on button "Next" at bounding box center [540, 429] width 183 height 45
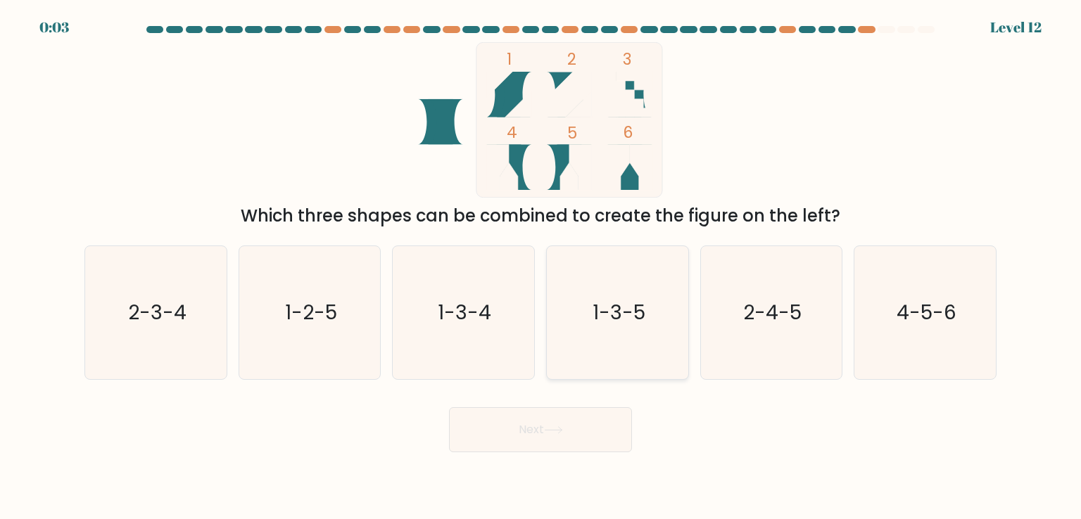
click at [625, 352] on icon "1-3-5" at bounding box center [617, 312] width 132 height 132
click at [541, 267] on input "d. 1-3-5" at bounding box center [540, 263] width 1 height 7
radio input "true"
click at [581, 420] on button "Next" at bounding box center [540, 429] width 183 height 45
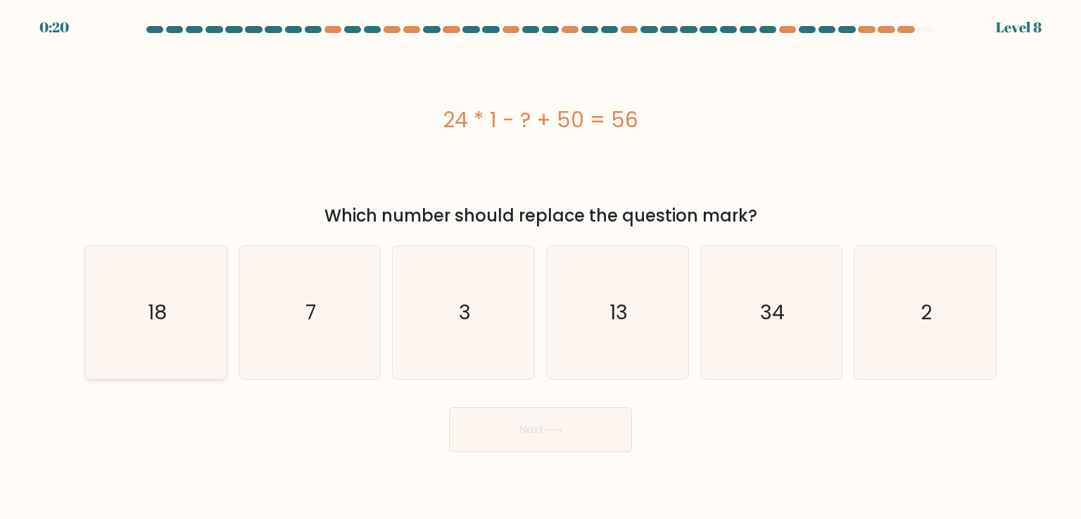
click at [151, 302] on text "18" at bounding box center [157, 312] width 19 height 28
click at [540, 267] on input "a. 18" at bounding box center [540, 263] width 1 height 7
radio input "true"
click at [560, 423] on button "Next" at bounding box center [540, 429] width 183 height 45
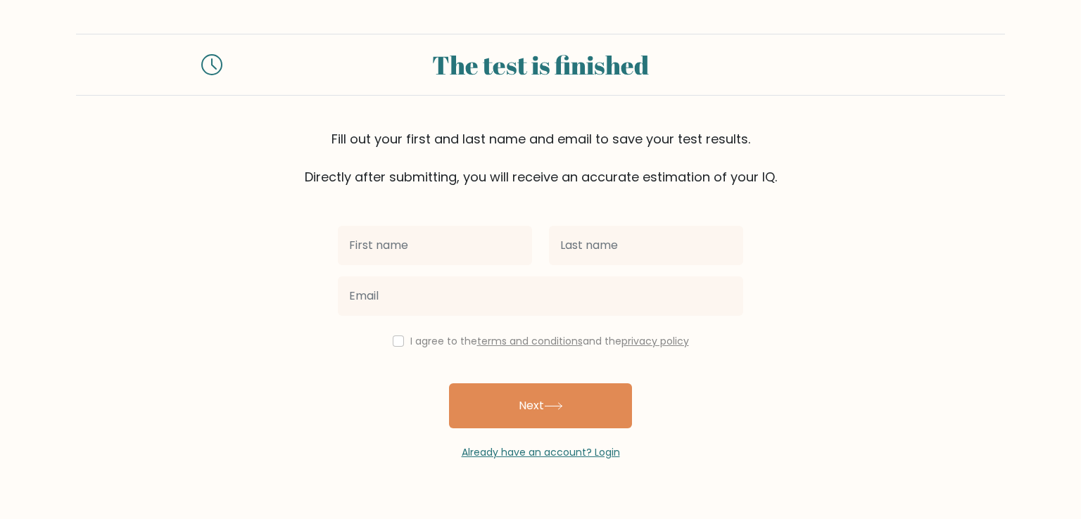
click at [442, 246] on input "text" at bounding box center [435, 245] width 194 height 39
type input "Prakriti"
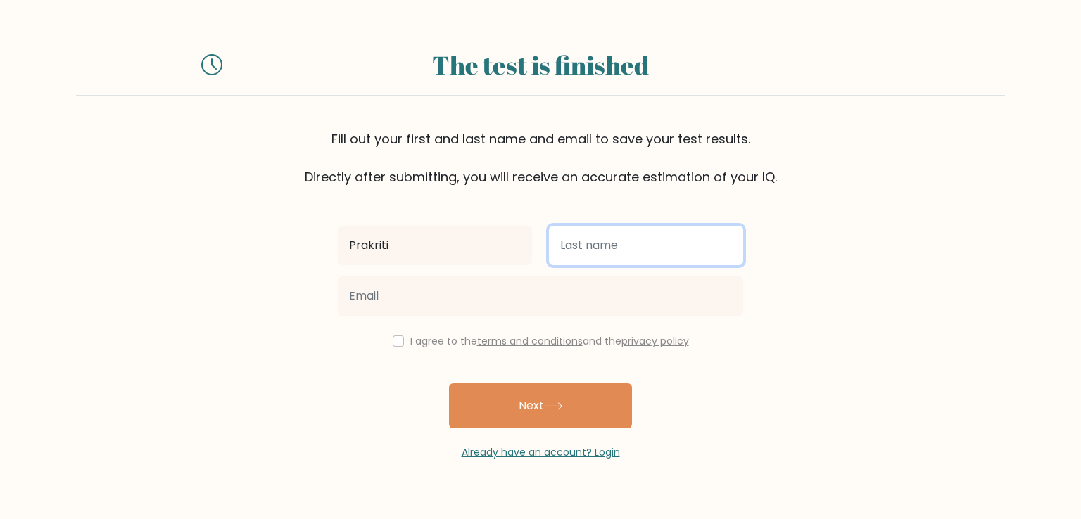
click at [628, 253] on input "text" at bounding box center [646, 245] width 194 height 39
type input "[PERSON_NAME]"
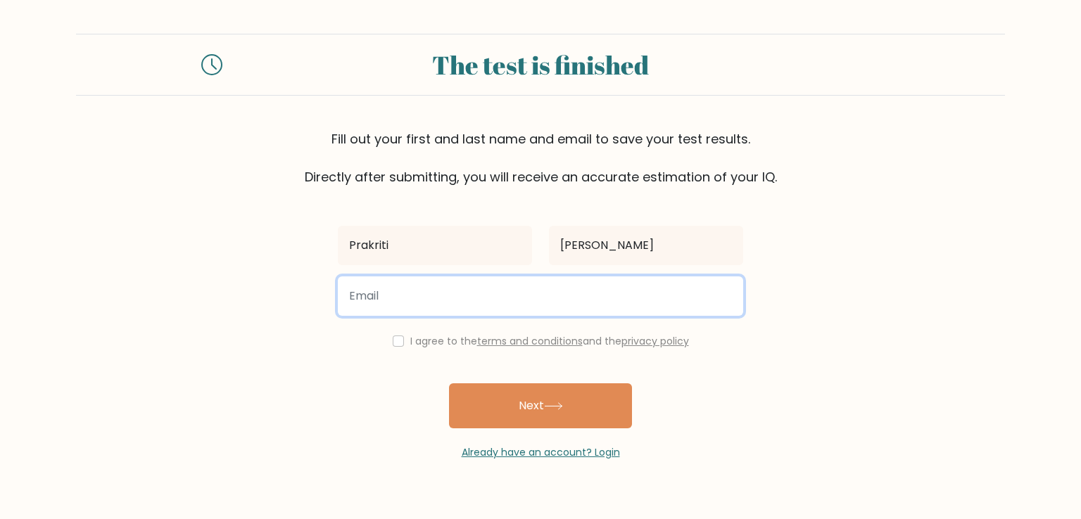
click at [479, 286] on input "email" at bounding box center [540, 296] width 405 height 39
type input "[EMAIL_ADDRESS][DOMAIN_NAME]"
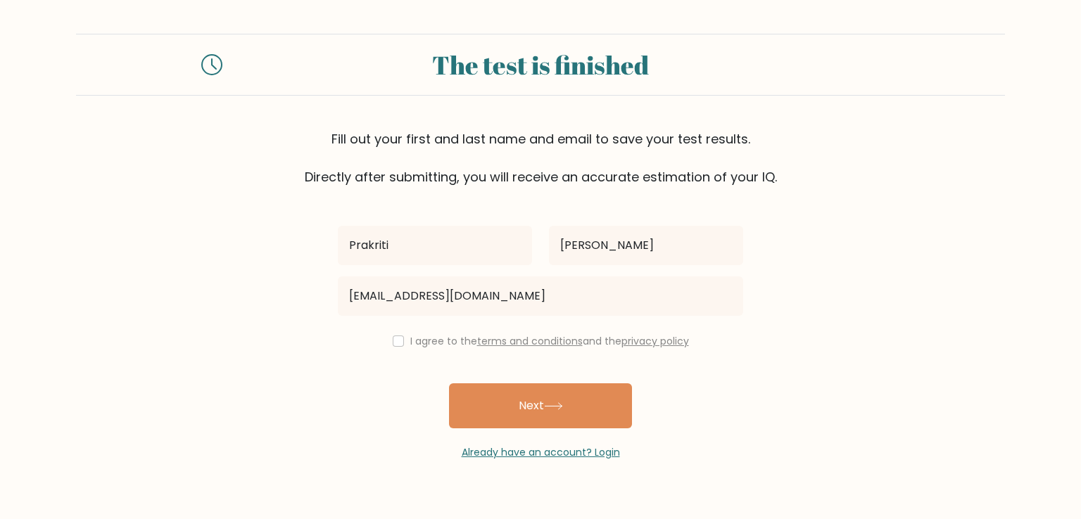
click at [433, 339] on label "I agree to the terms and conditions and the privacy policy" at bounding box center [549, 341] width 279 height 14
click at [393, 340] on input "checkbox" at bounding box center [398, 341] width 11 height 11
checkbox input "true"
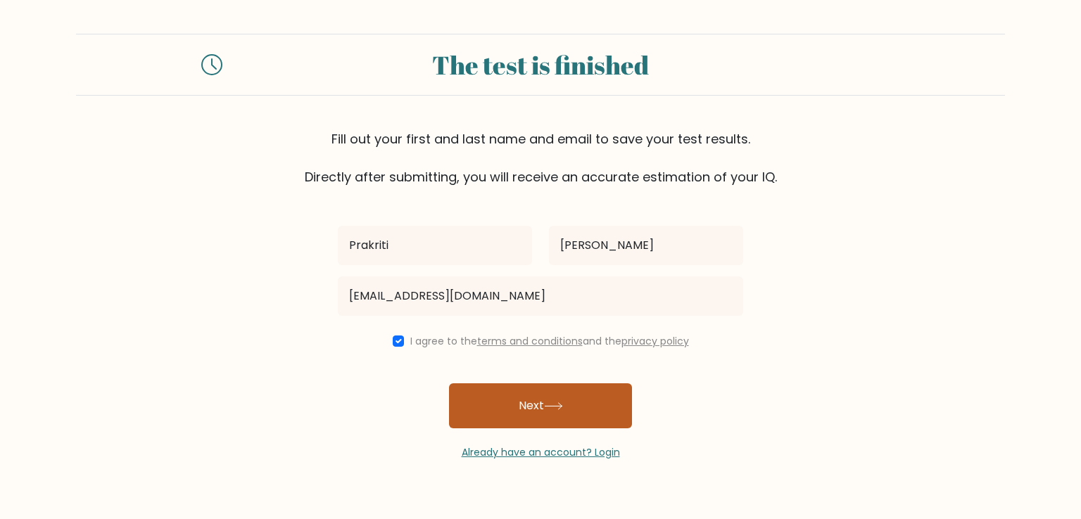
click at [501, 402] on button "Next" at bounding box center [540, 406] width 183 height 45
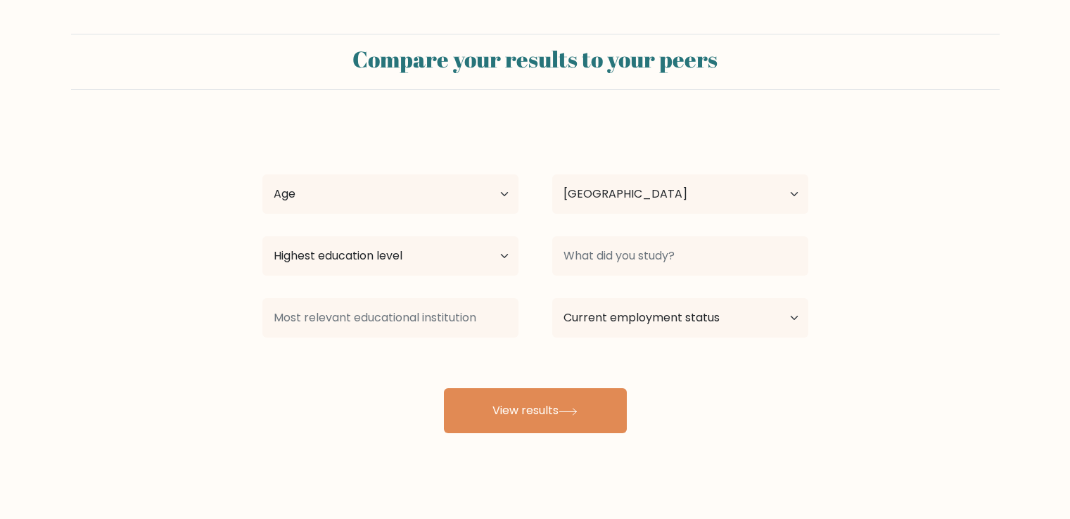
select select "IN"
click at [425, 177] on select "Age Under [DEMOGRAPHIC_DATA] [DEMOGRAPHIC_DATA] [DEMOGRAPHIC_DATA] [DEMOGRAPHIC…" at bounding box center [390, 194] width 256 height 39
select select "18_24"
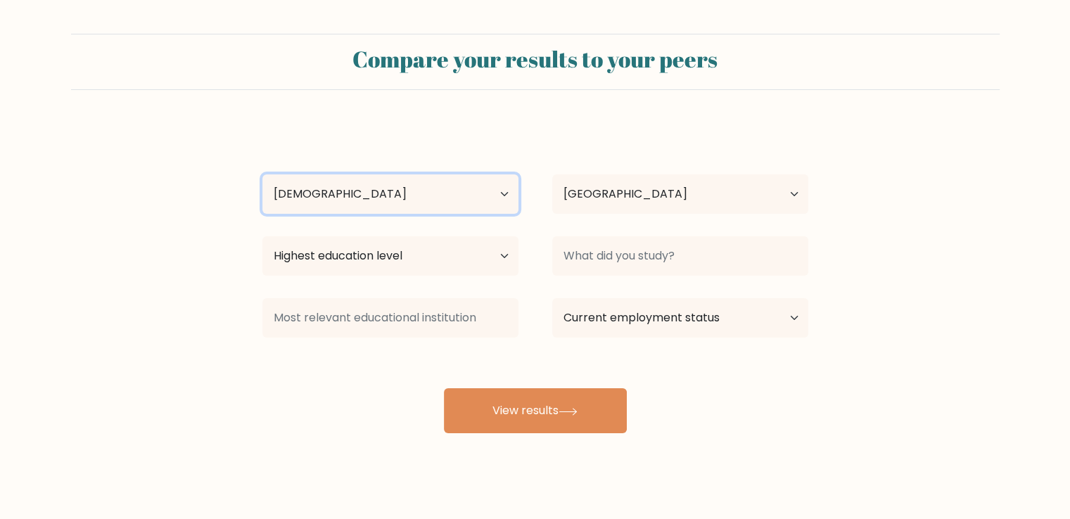
click at [262, 175] on select "Age Under [DEMOGRAPHIC_DATA] [DEMOGRAPHIC_DATA] [DEMOGRAPHIC_DATA] [DEMOGRAPHIC…" at bounding box center [390, 194] width 256 height 39
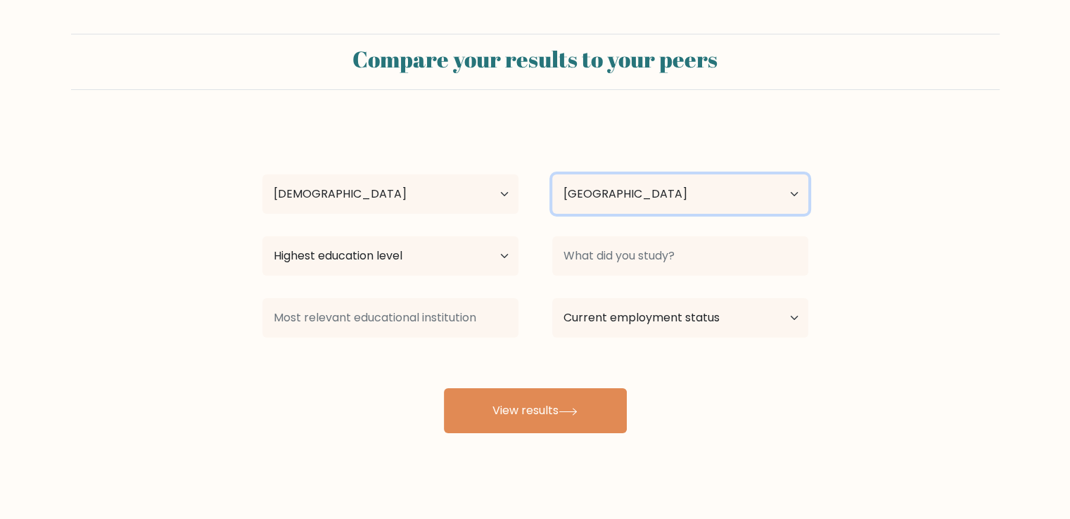
click at [589, 186] on select "Country [GEOGRAPHIC_DATA] [GEOGRAPHIC_DATA] [GEOGRAPHIC_DATA] [US_STATE] [GEOGR…" at bounding box center [680, 194] width 256 height 39
click at [438, 34] on div "Compare your results to your peers" at bounding box center [535, 62] width 929 height 56
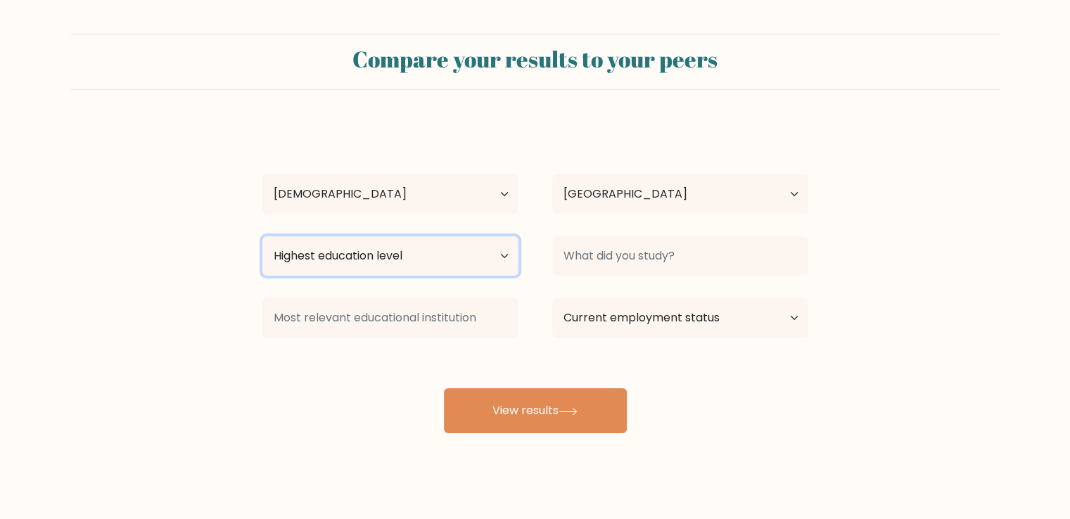
click at [448, 249] on select "Highest education level No schooling Primary Lower Secondary Upper Secondary Oc…" at bounding box center [390, 255] width 256 height 39
select select "bachelors_degree"
click at [262, 236] on select "Highest education level No schooling Primary Lower Secondary Upper Secondary Oc…" at bounding box center [390, 255] width 256 height 39
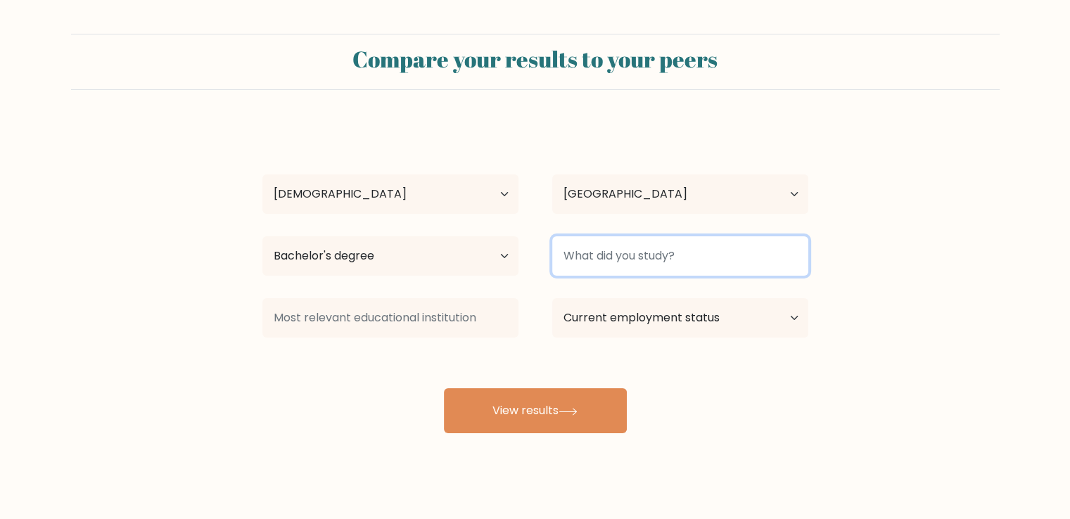
click at [602, 262] on input at bounding box center [680, 255] width 256 height 39
type input "btech"
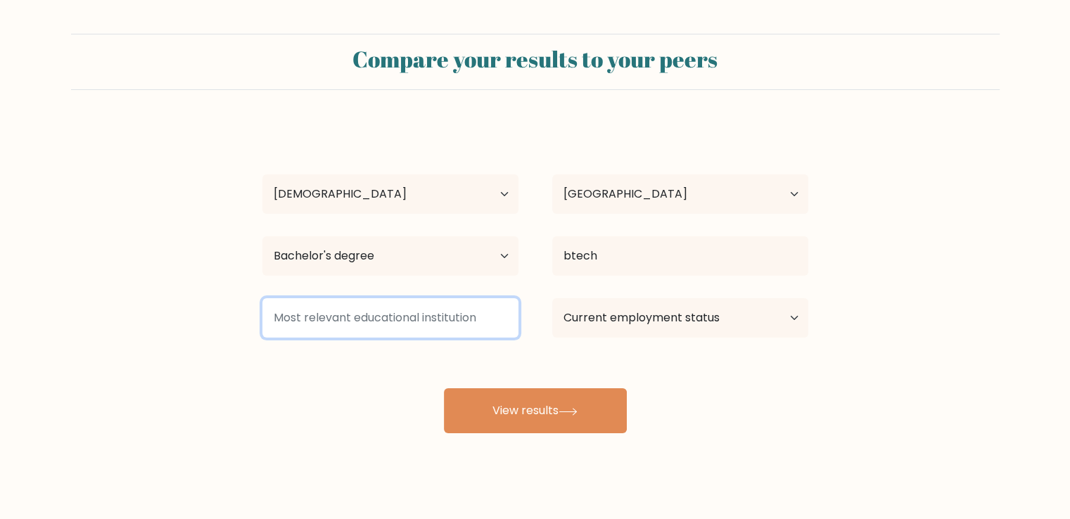
click at [353, 314] on input at bounding box center [390, 317] width 256 height 39
type input "dtc"
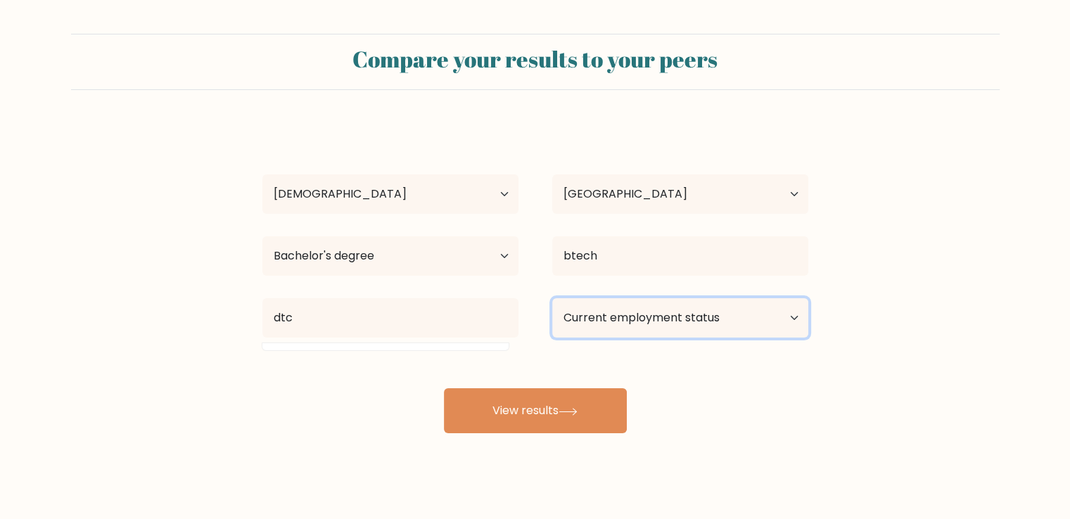
click at [659, 300] on select "Current employment status Employed Student Retired Other / prefer not to answer" at bounding box center [680, 317] width 256 height 39
select select "other"
click at [552, 298] on select "Current employment status Employed Student Retired Other / prefer not to answer" at bounding box center [680, 317] width 256 height 39
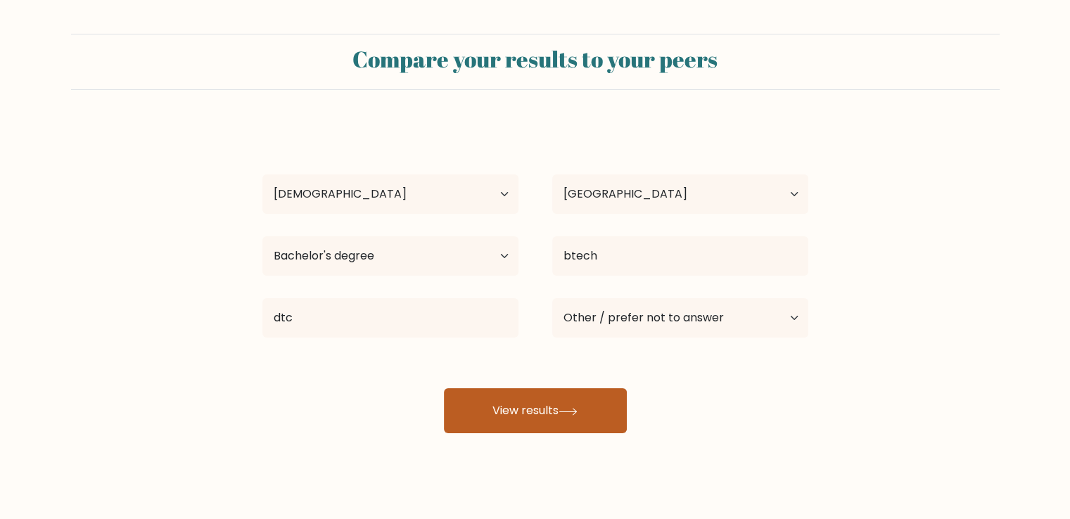
drag, startPoint x: 574, startPoint y: 433, endPoint x: 574, endPoint y: 423, distance: 10.6
click at [574, 423] on div "Compare your results to your peers Prakriti [PERSON_NAME] Age Under [DEMOGRAPHI…" at bounding box center [535, 266] width 1070 height 533
click at [574, 423] on button "View results" at bounding box center [535, 410] width 183 height 45
